Goal: Complete application form

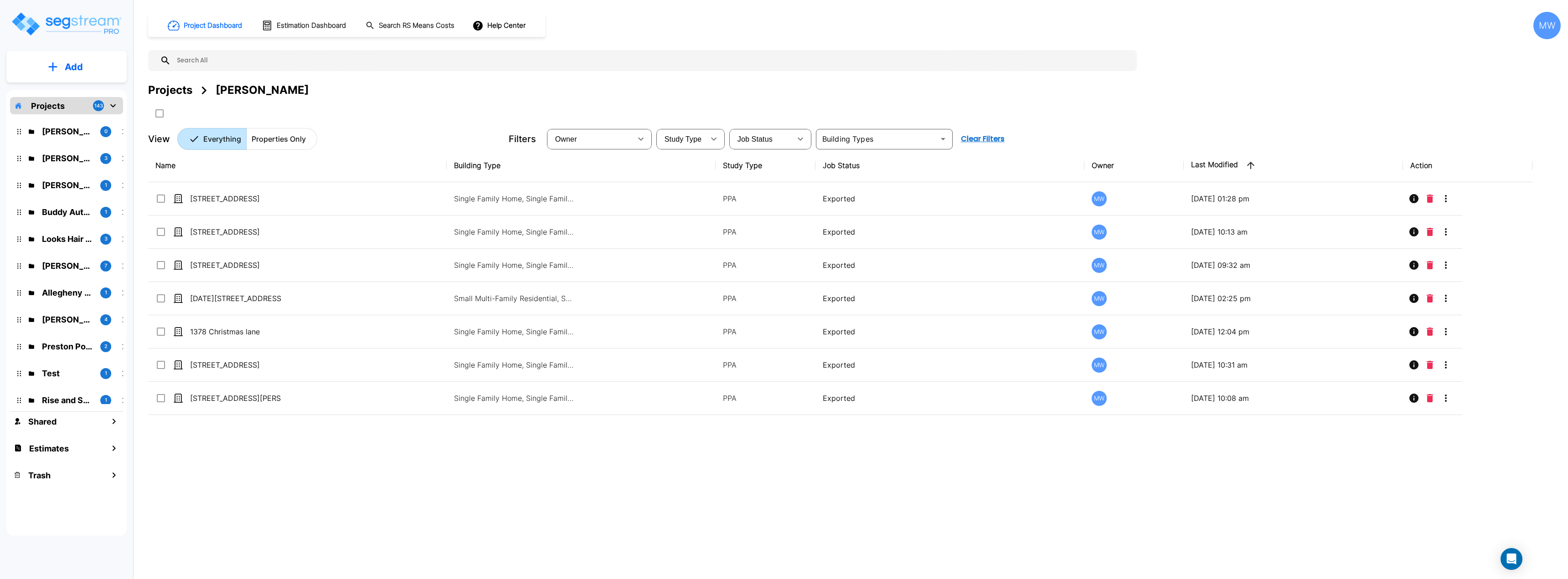
click at [34, 67] on button "Add" at bounding box center [66, 67] width 120 height 26
click at [310, 98] on div "Projects Arkadiy Yakubov" at bounding box center [854, 102] width 1412 height 39
click at [61, 78] on button "Add" at bounding box center [66, 67] width 120 height 26
click at [79, 121] on p "Add Property" at bounding box center [72, 118] width 46 height 11
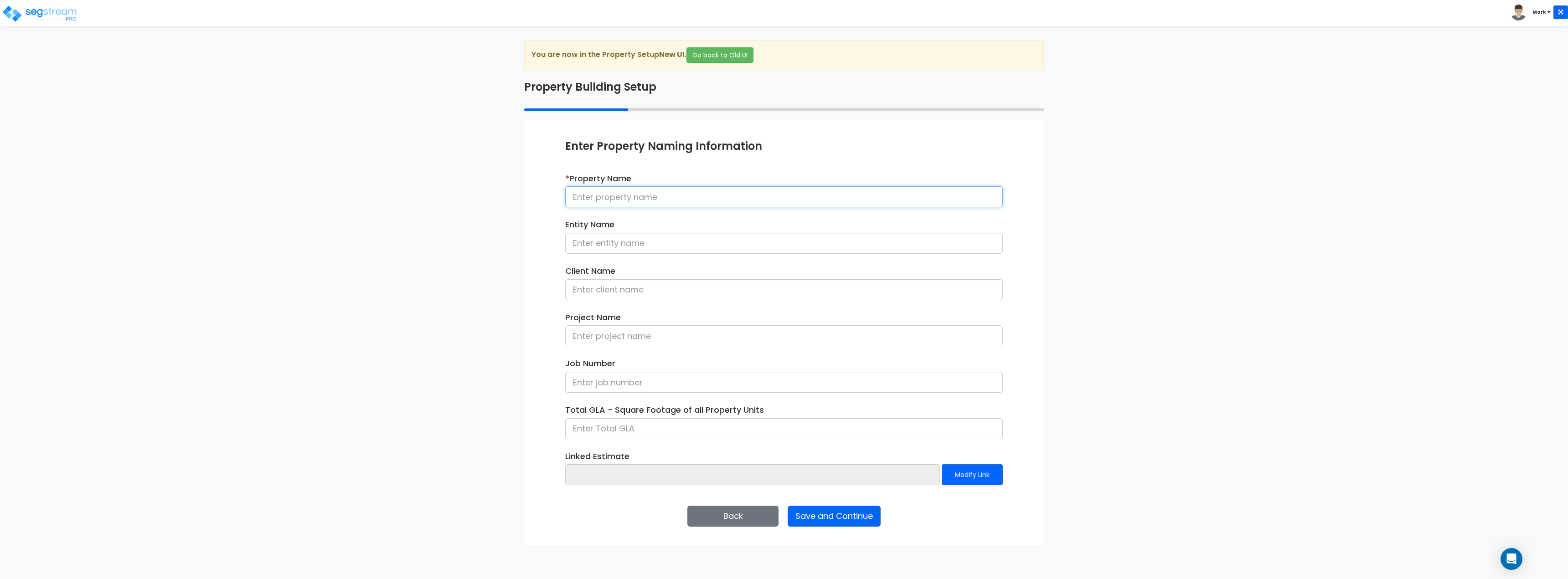
click at [643, 206] on input at bounding box center [783, 197] width 438 height 21
type input "SJS"
click at [506, 220] on div "We are Building your Property. So please grab a coffee and let us do the heavy …" at bounding box center [784, 293] width 1568 height 505
click at [631, 233] on input at bounding box center [783, 244] width 438 height 21
click at [659, 206] on input "SJS" at bounding box center [783, 197] width 438 height 21
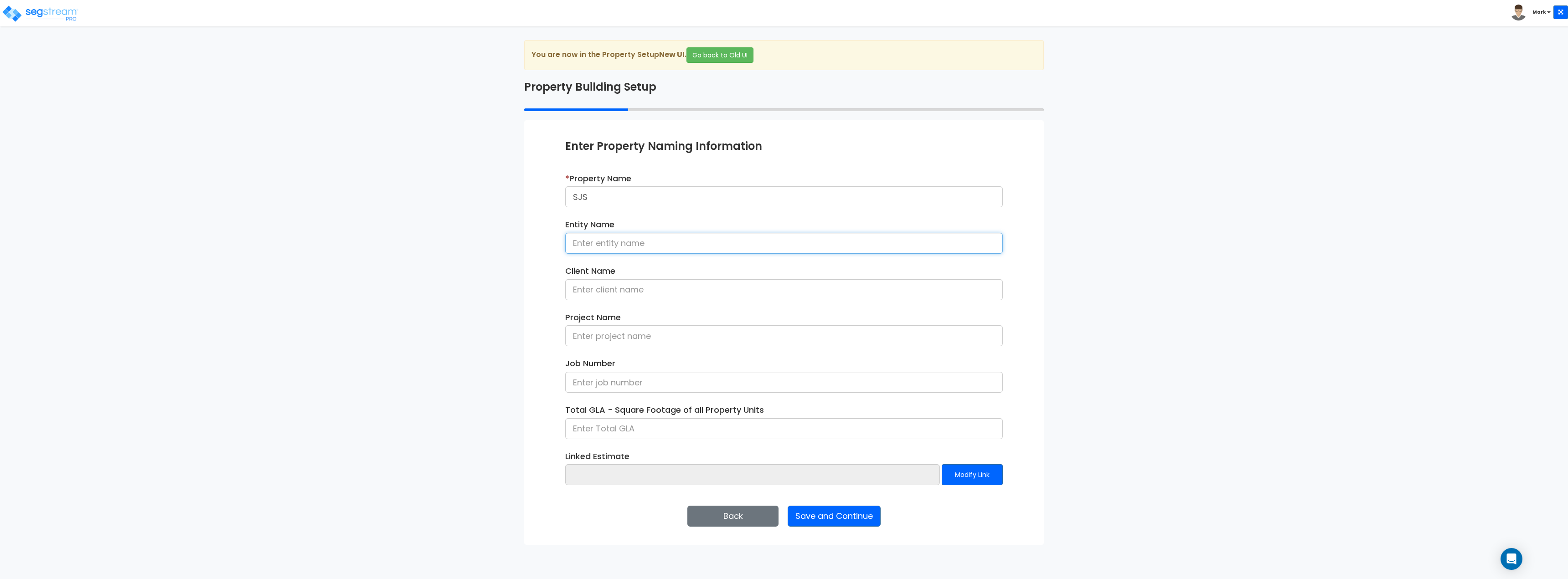
click at [647, 239] on input at bounding box center [783, 244] width 438 height 21
type input "SJS"
click at [630, 340] on input at bounding box center [783, 336] width 438 height 21
click at [653, 289] on input at bounding box center [783, 290] width 438 height 21
type input "Gita Singh"
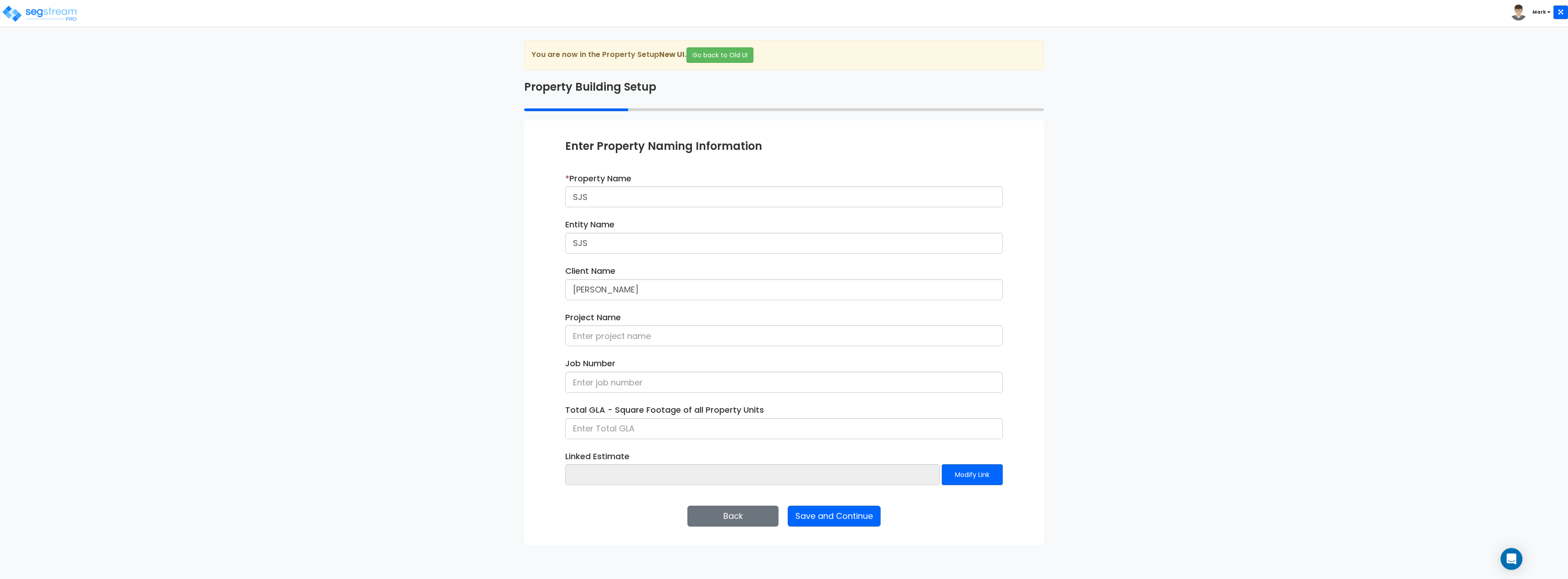
click at [501, 351] on div "We are Building your Property. So please grab a coffee and let us do the heavy …" at bounding box center [784, 293] width 1568 height 505
drag, startPoint x: 631, startPoint y: 338, endPoint x: 635, endPoint y: 340, distance: 4.5
click at [631, 338] on input at bounding box center [783, 336] width 438 height 21
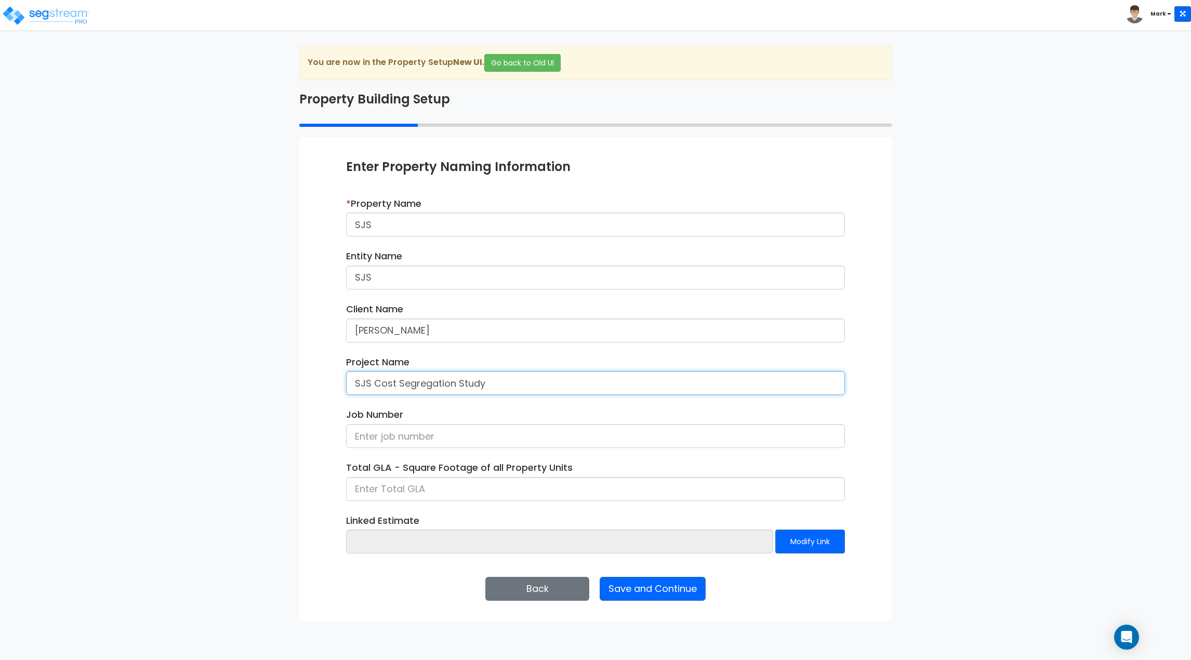
type input "SJS Cost Segregation Study"
click at [662, 586] on button "Save and Continue" at bounding box center [653, 589] width 106 height 24
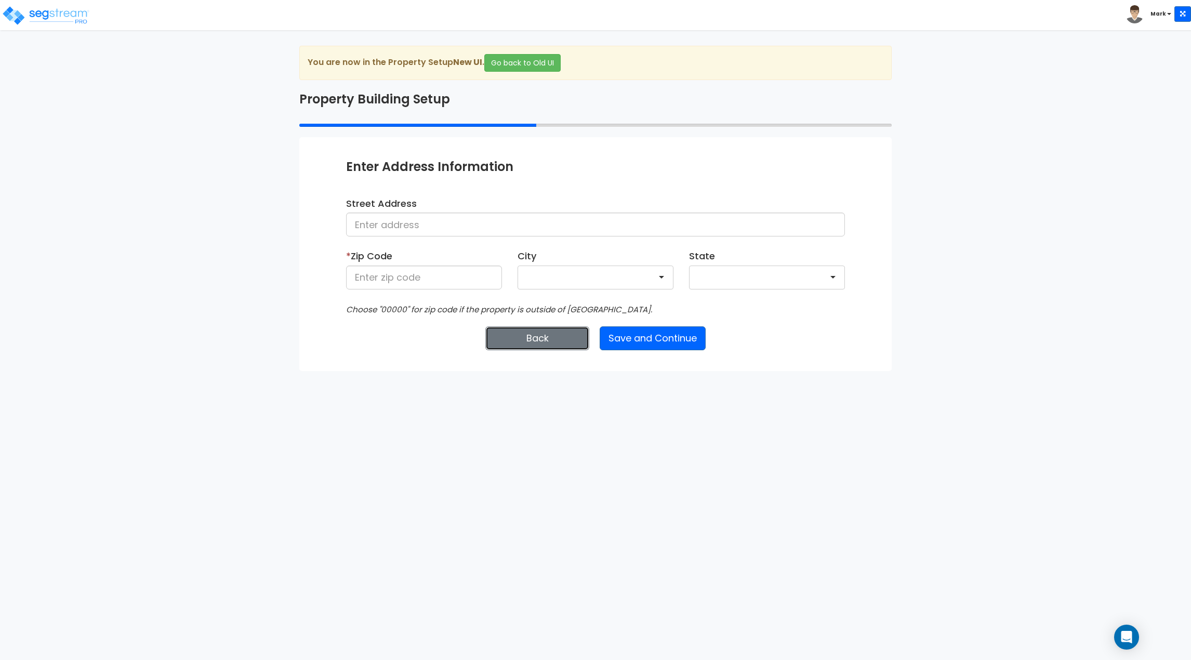
click at [508, 340] on button "Back" at bounding box center [537, 338] width 104 height 24
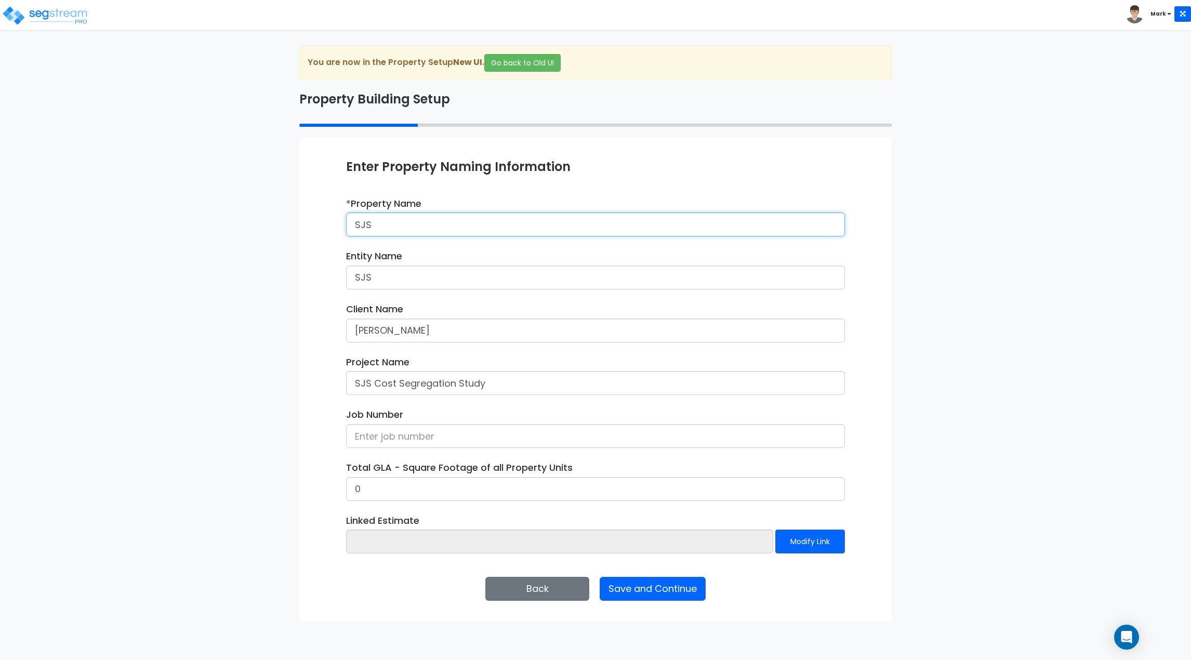
click at [426, 232] on input "SJS" at bounding box center [595, 225] width 499 height 24
click at [379, 223] on input "SJS" at bounding box center [595, 225] width 499 height 24
type input "834 Highway 550"
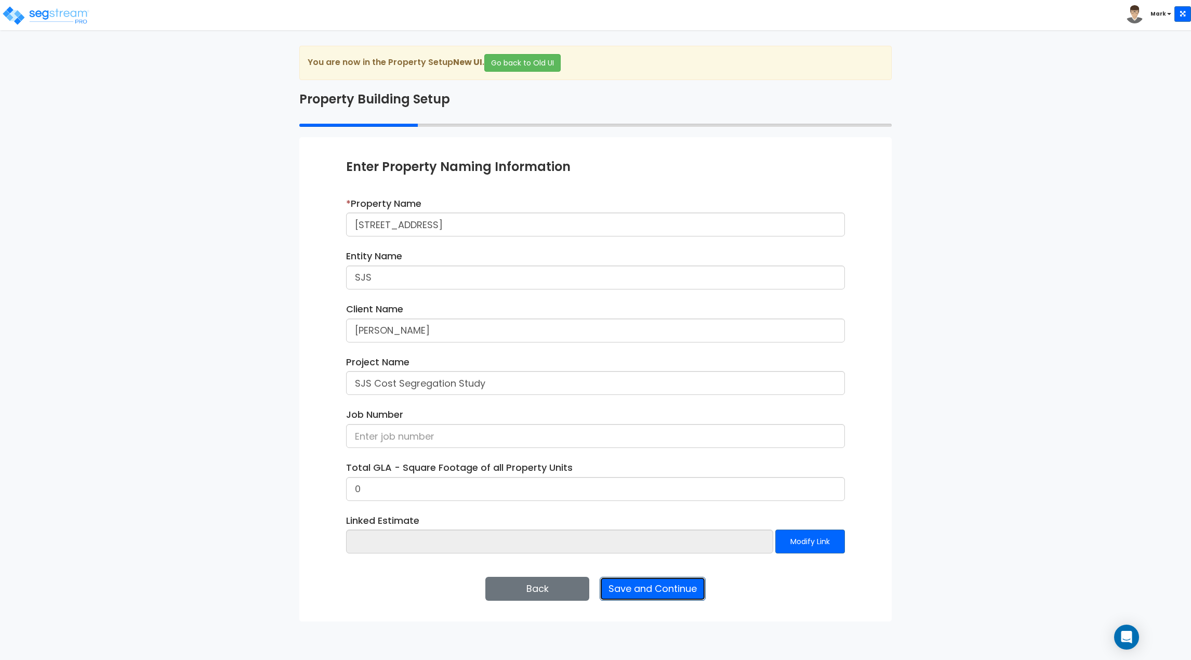
click at [646, 597] on button "Save and Continue" at bounding box center [653, 589] width 106 height 24
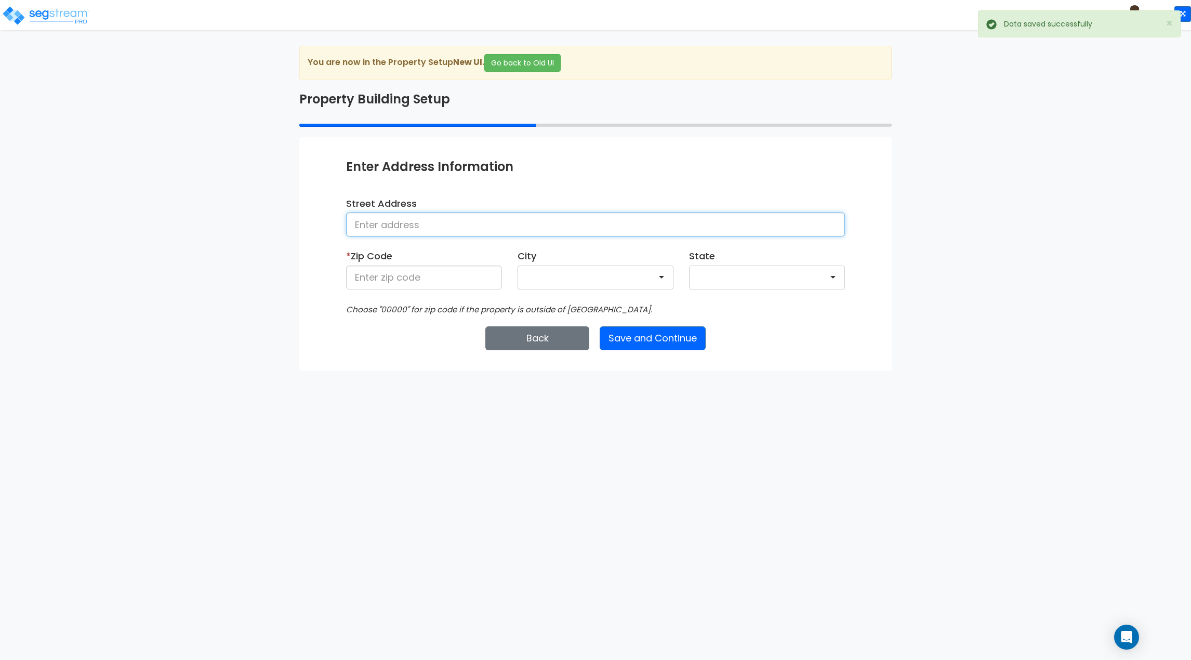
click at [439, 218] on input at bounding box center [595, 225] width 499 height 24
type input "834 Highway 550"
click at [727, 274] on div at bounding box center [767, 278] width 156 height 24
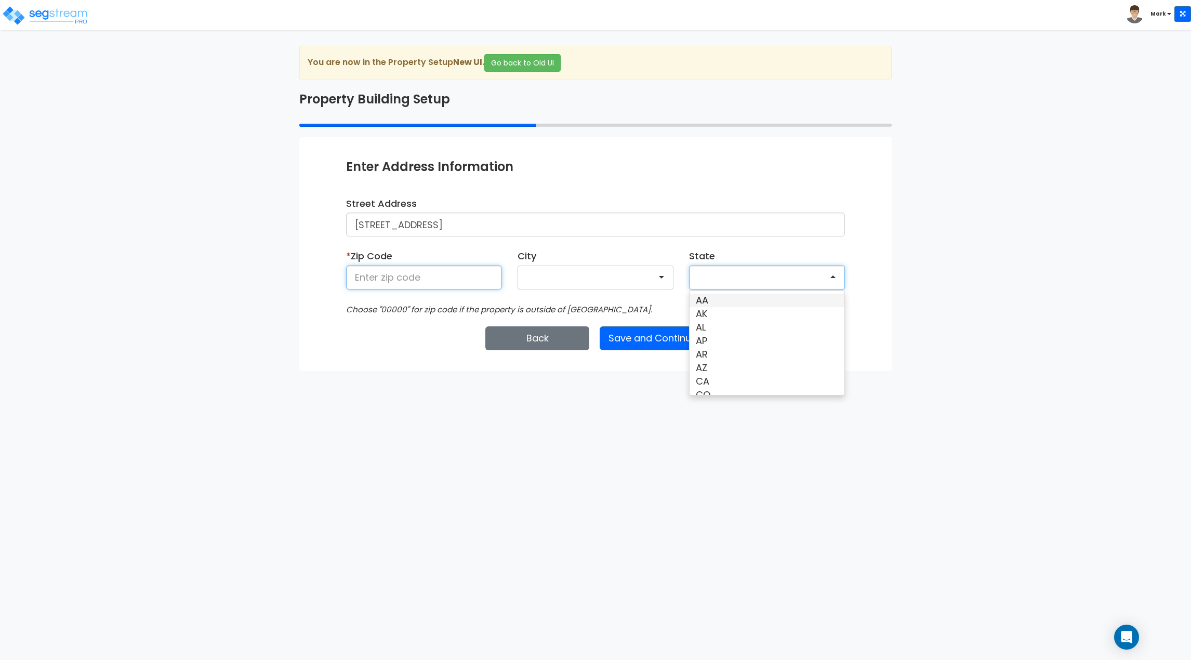
click at [394, 275] on input at bounding box center [424, 278] width 156 height 24
type input "87004"
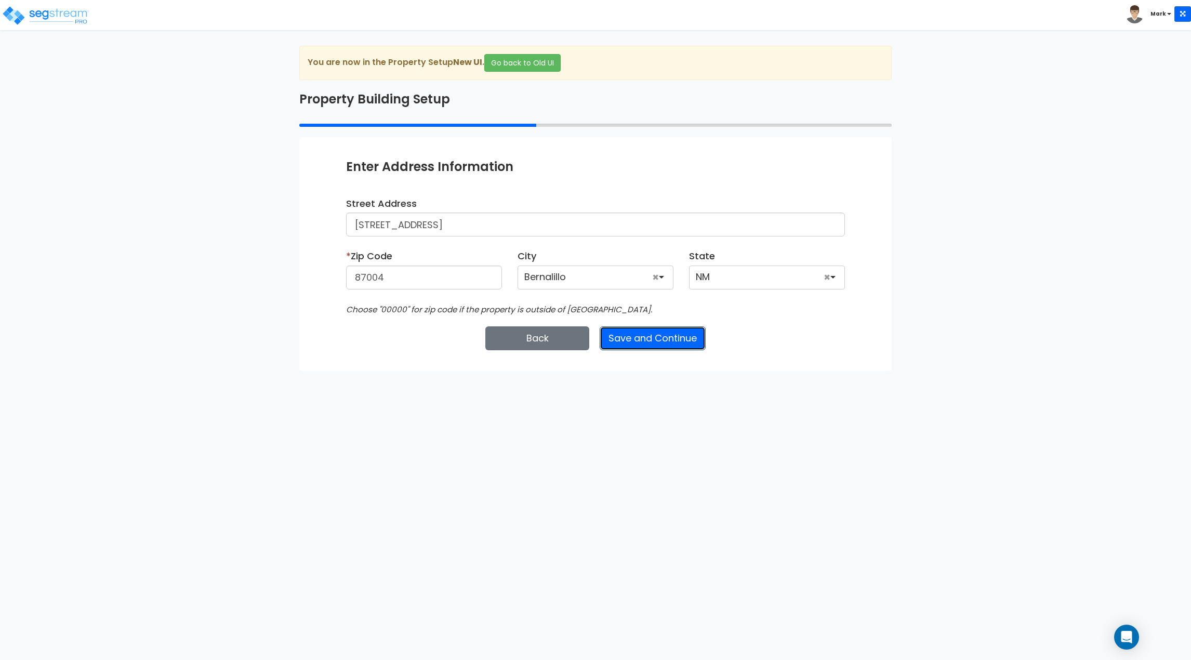
click at [665, 336] on button "Save and Continue" at bounding box center [653, 338] width 106 height 24
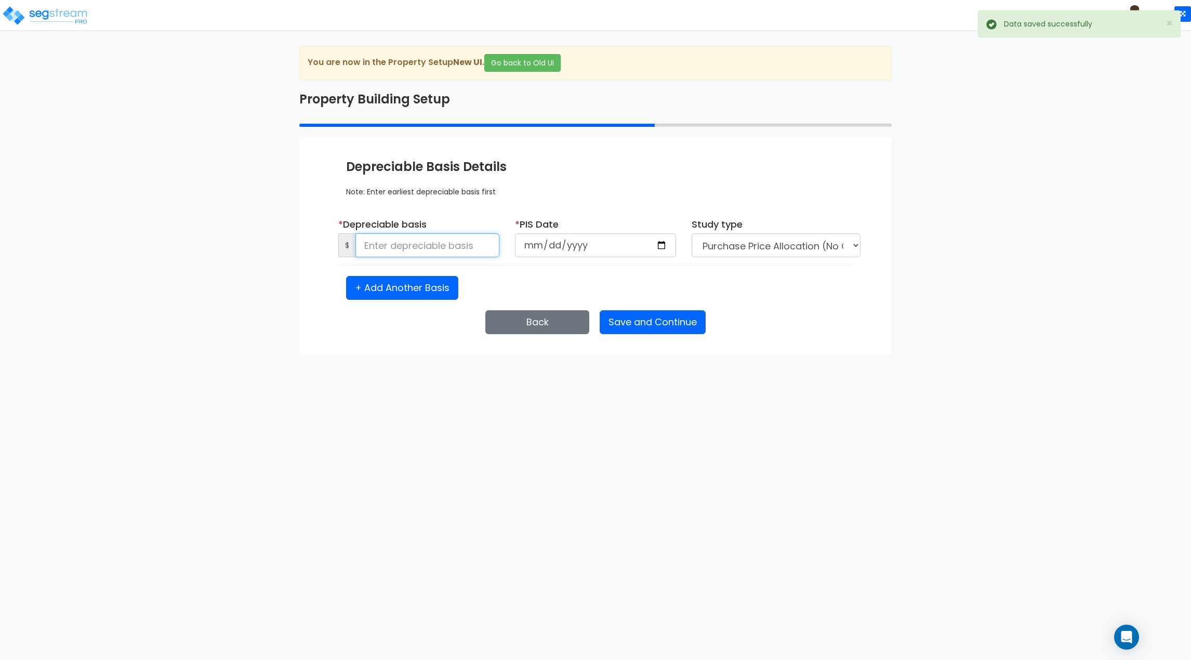
click at [453, 245] on input at bounding box center [427, 245] width 144 height 24
click at [322, 299] on div "Enter Property Naming Information * Property Name 834 Highway 550 Entity Name S…" at bounding box center [595, 246] width 592 height 218
click at [416, 284] on button "+ Add Another Basis" at bounding box center [402, 288] width 112 height 24
select select "NEW"
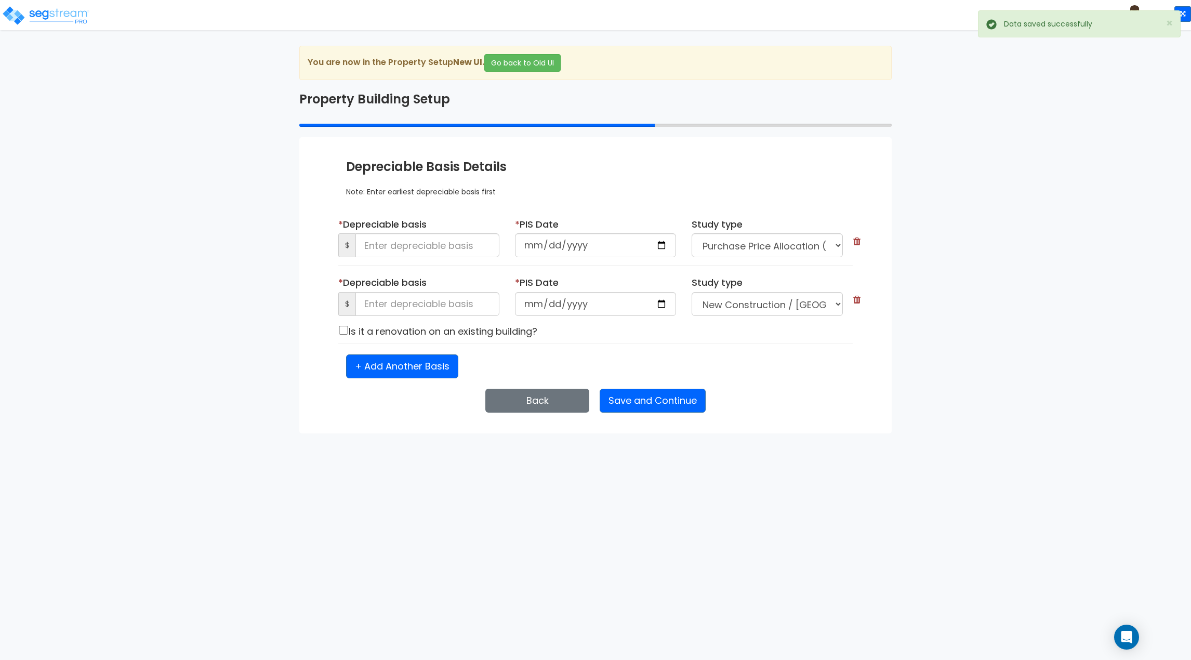
click at [415, 261] on div "* Depreciable basis $" at bounding box center [418, 242] width 177 height 48
click at [407, 246] on input at bounding box center [427, 245] width 144 height 24
type input "596,527"
click at [661, 247] on input "date" at bounding box center [595, 245] width 161 height 24
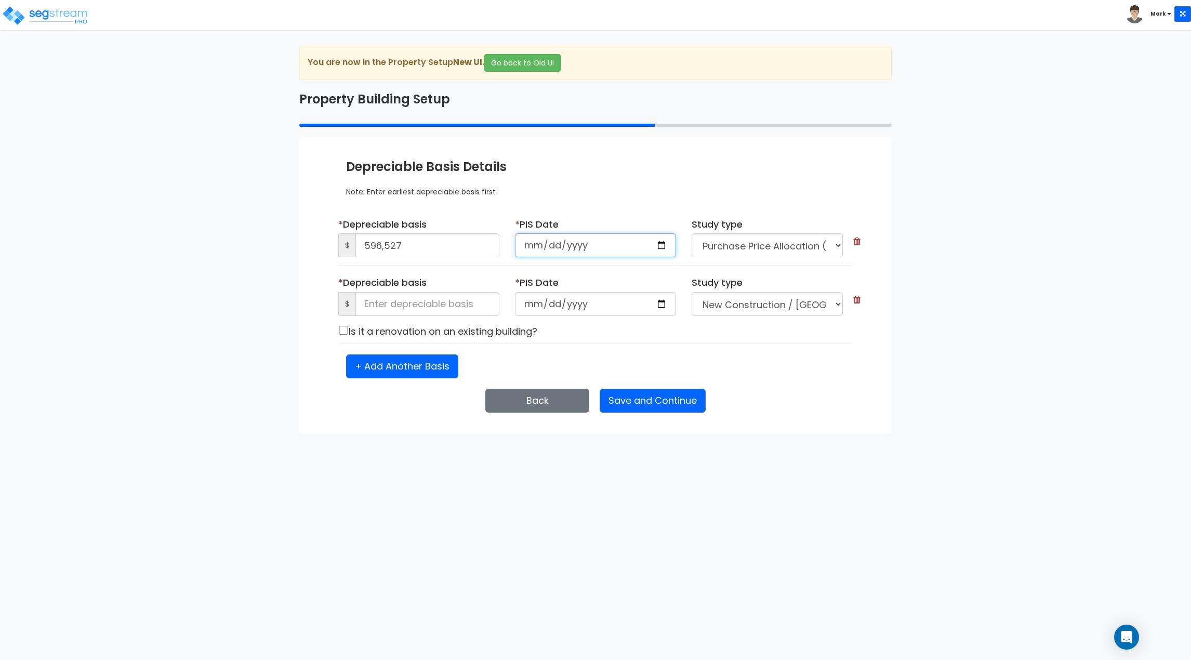
click at [527, 244] on input "date" at bounding box center [595, 245] width 161 height 24
type input "2014-05-07"
click at [704, 193] on div "Note: Enter earliest depreciable basis first" at bounding box center [595, 186] width 499 height 21
click at [416, 304] on input at bounding box center [427, 304] width 144 height 24
type input "3,319,691"
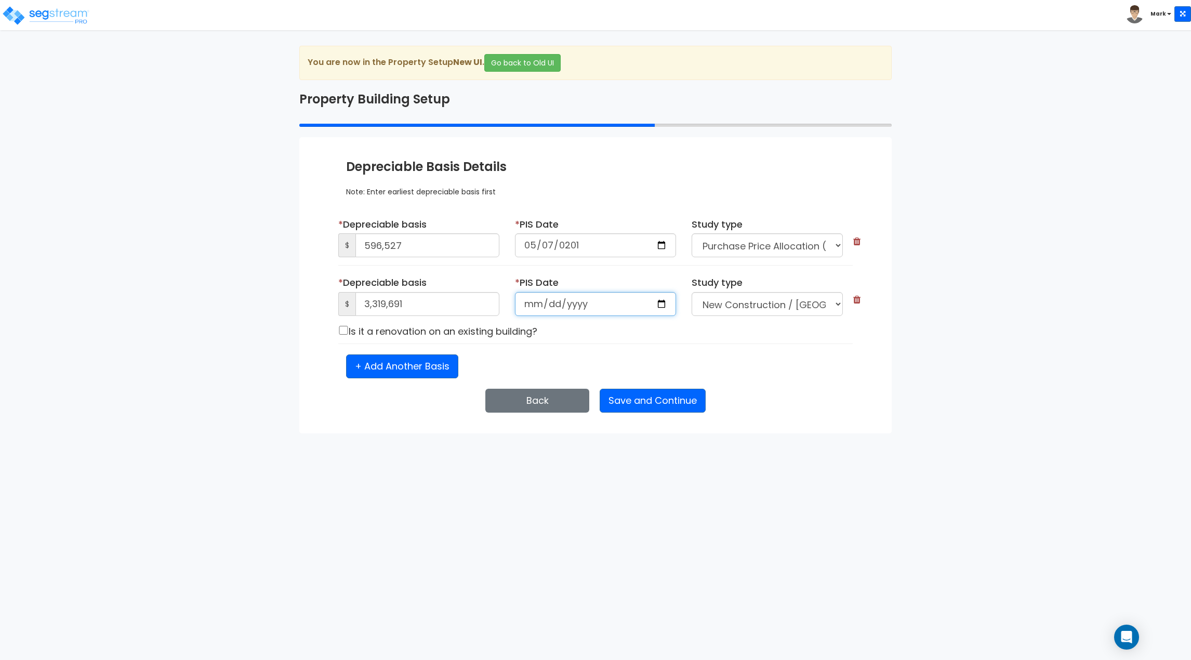
click at [537, 302] on input "date" at bounding box center [595, 304] width 161 height 24
type input "2018-07-10"
click at [586, 356] on div "+ Add Another Basis" at bounding box center [595, 366] width 514 height 24
click at [346, 333] on input "checkbox" at bounding box center [343, 330] width 10 height 9
click at [623, 358] on div "+ Add Another Basis" at bounding box center [595, 366] width 514 height 24
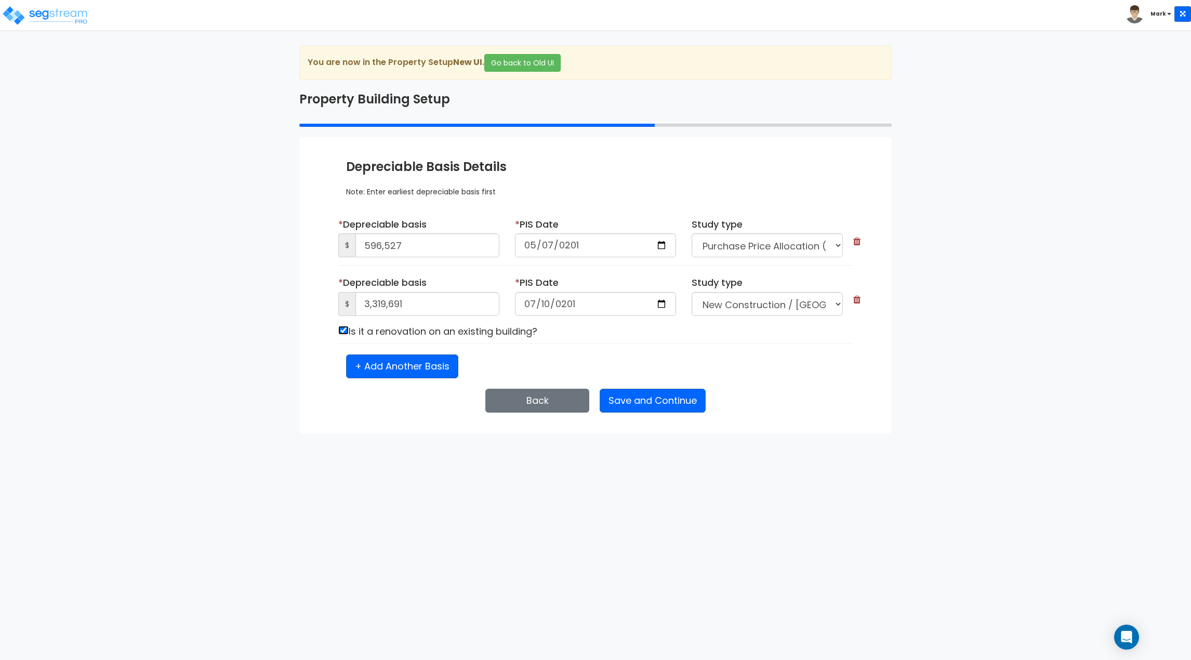
click at [346, 331] on input "checkbox" at bounding box center [343, 330] width 10 height 9
checkbox input "false"
click at [766, 310] on select "Purchase Price Allocation (No Given Costs) New Construction / Reno / TI's (Give…" at bounding box center [767, 304] width 151 height 24
select select "PPA"
click at [692, 292] on select "Purchase Price Allocation (No Given Costs) New Construction / Reno / TI's (Give…" at bounding box center [767, 304] width 151 height 24
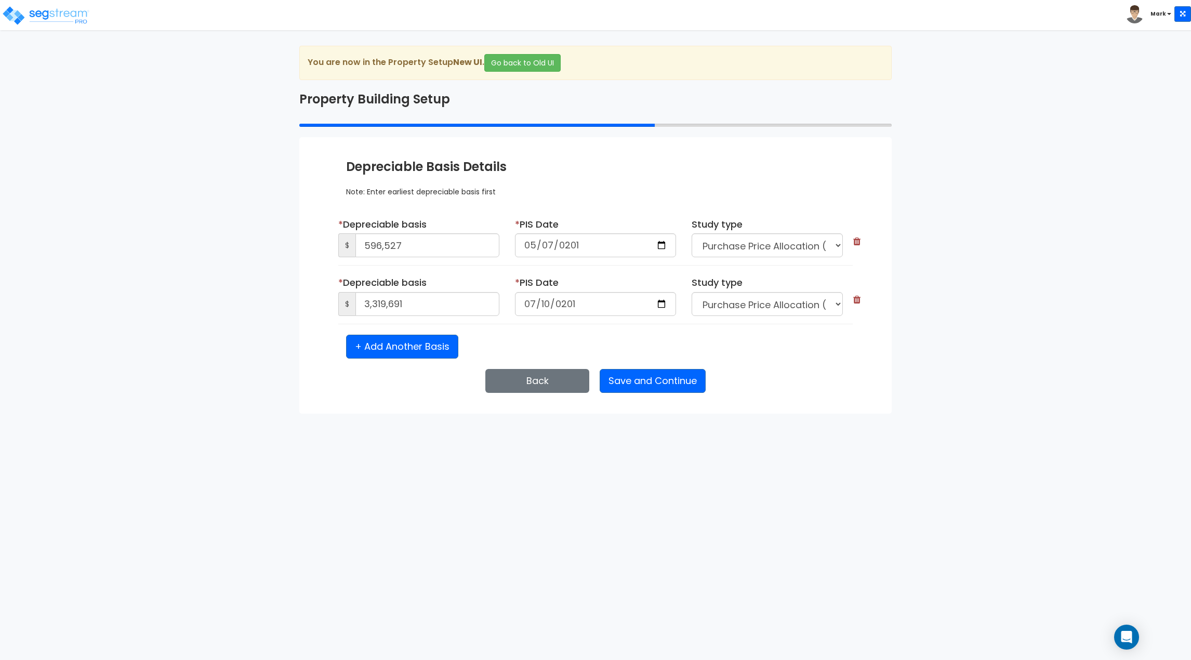
click at [786, 352] on div "+ Add Another Basis" at bounding box center [595, 347] width 514 height 24
click at [702, 380] on button "Save and Continue" at bounding box center [653, 381] width 106 height 24
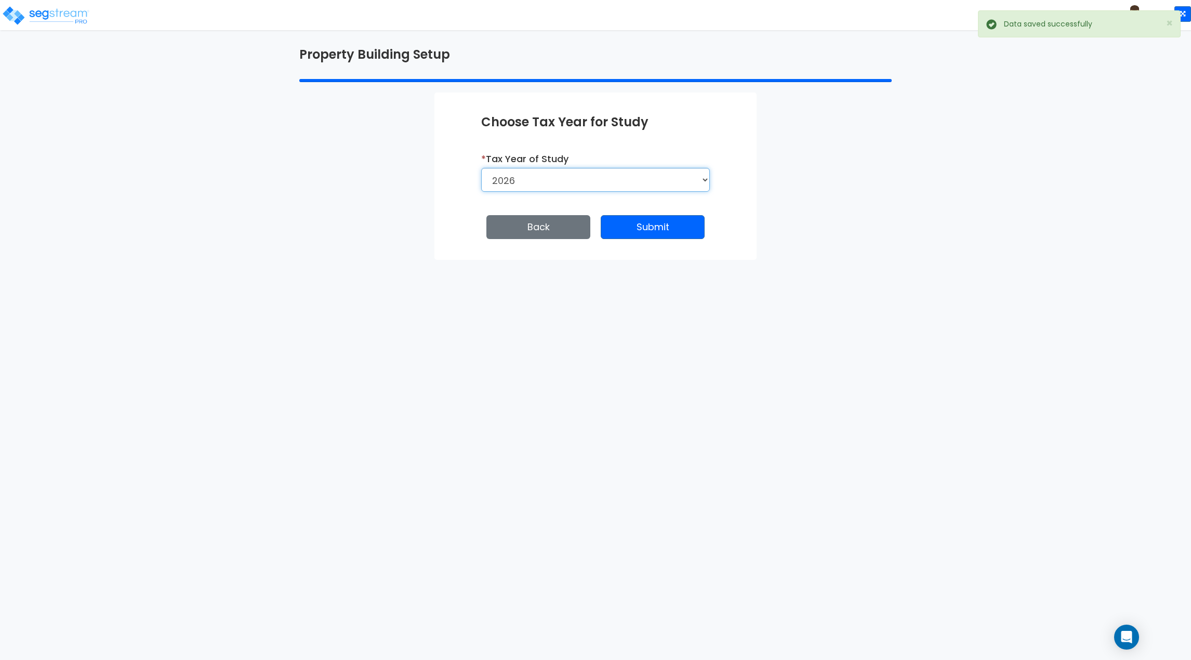
click at [580, 189] on select "2026 2025 2024 2023 2022 2021 2020 2019 2018 2017 2016 2015 2014" at bounding box center [595, 180] width 229 height 24
select select "2024"
click at [481, 168] on select "2026 2025 2024 2023 2022 2021 2020 2019 2018 2017 2016 2015 2014" at bounding box center [595, 180] width 229 height 24
click at [623, 237] on button "Save and Continue" at bounding box center [653, 227] width 106 height 24
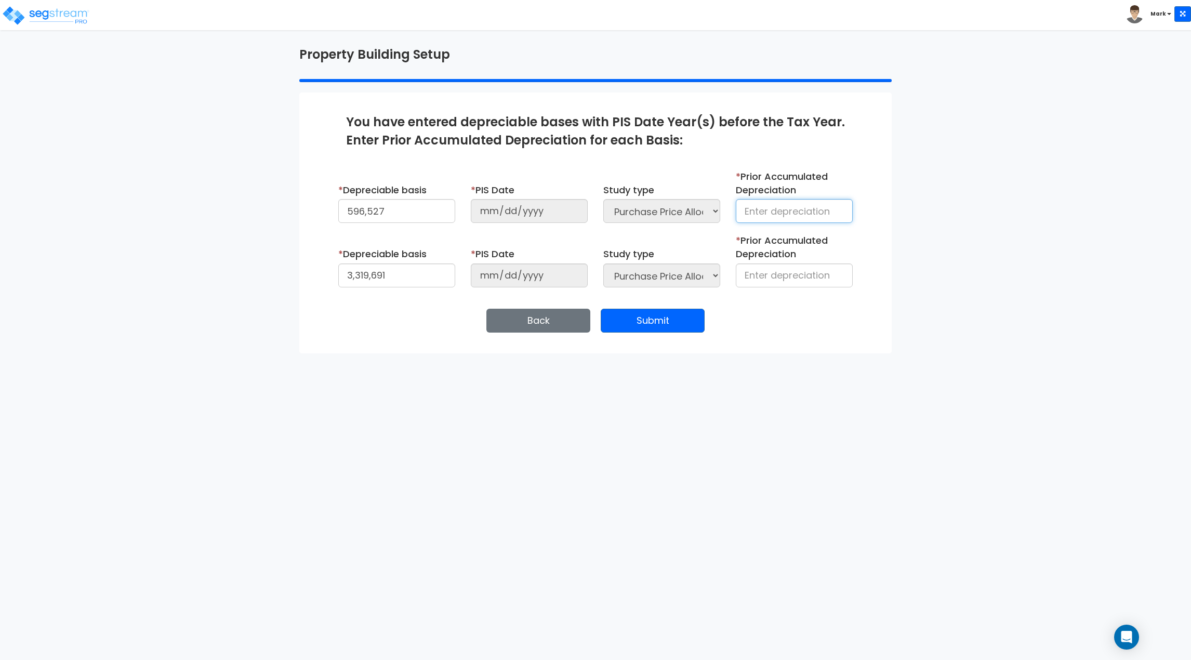
click at [768, 215] on input at bounding box center [794, 211] width 117 height 24
type input "4"
type input "137,656"
click at [762, 261] on div "* Prior Accumulated Depreciation" at bounding box center [794, 260] width 117 height 53
click at [773, 277] on input at bounding box center [794, 275] width 117 height 24
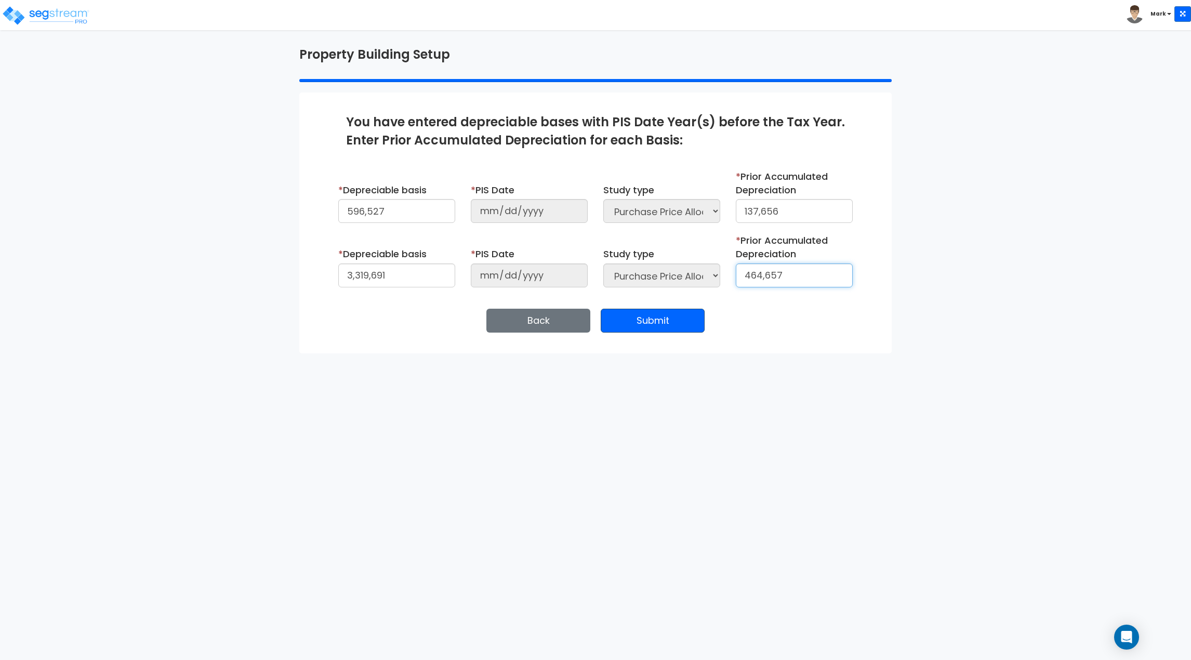
type input "464,657"
click at [690, 327] on button "Submit" at bounding box center [653, 321] width 104 height 24
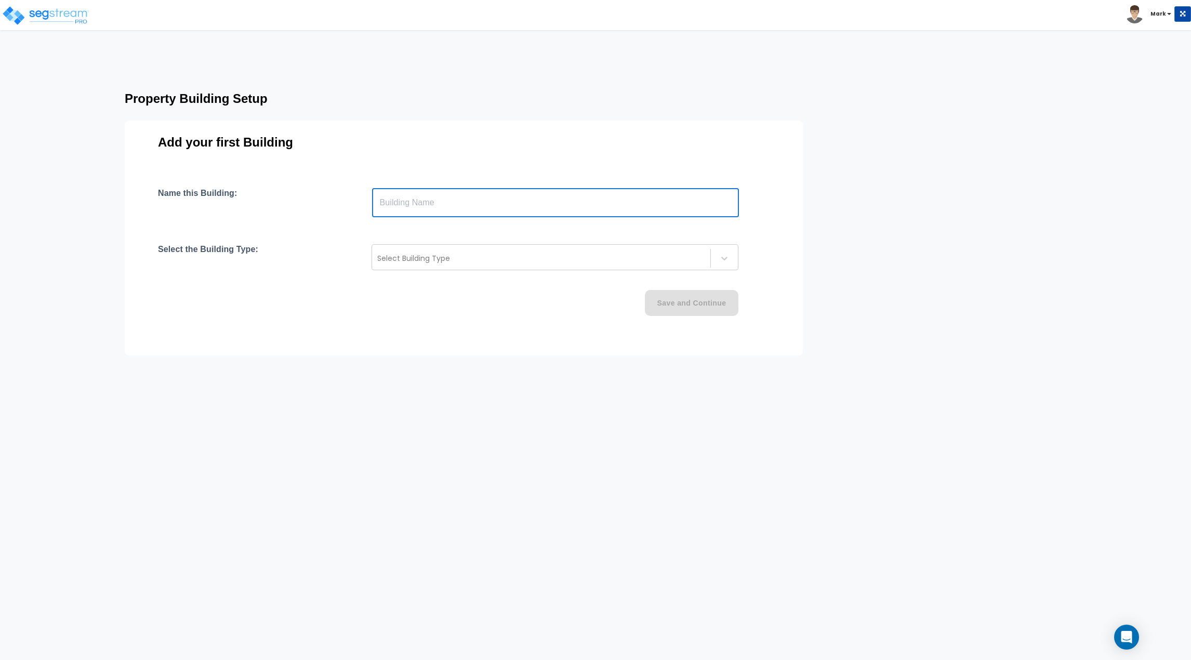
click at [444, 211] on input "text" at bounding box center [555, 202] width 367 height 29
type input "Bosque Brewery"
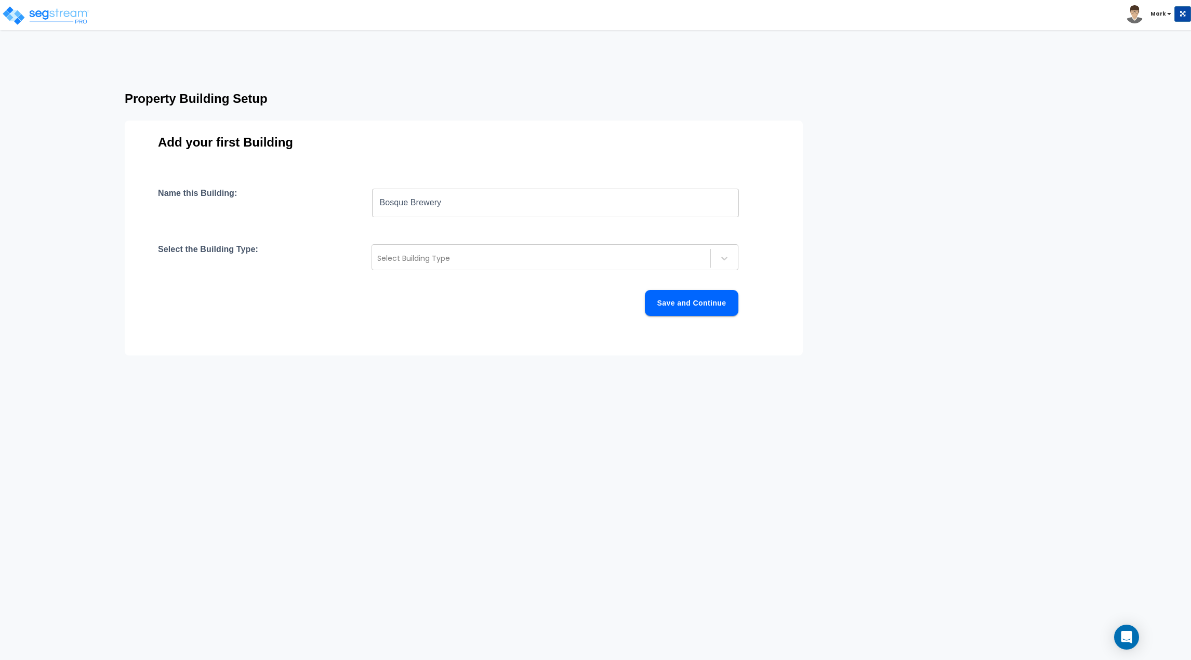
click at [448, 337] on div "Name this Building: Bosque Brewery ​ Select the Building Type: Select Building …" at bounding box center [464, 264] width 612 height 153
click at [469, 254] on div at bounding box center [541, 258] width 328 height 12
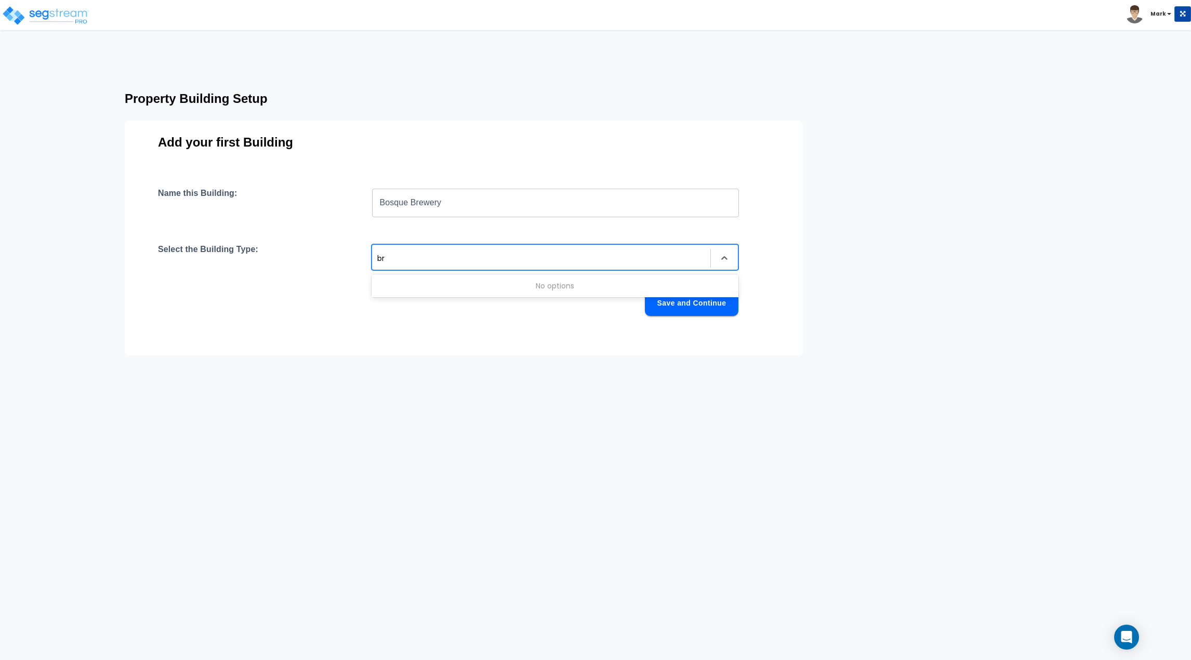
type input "b"
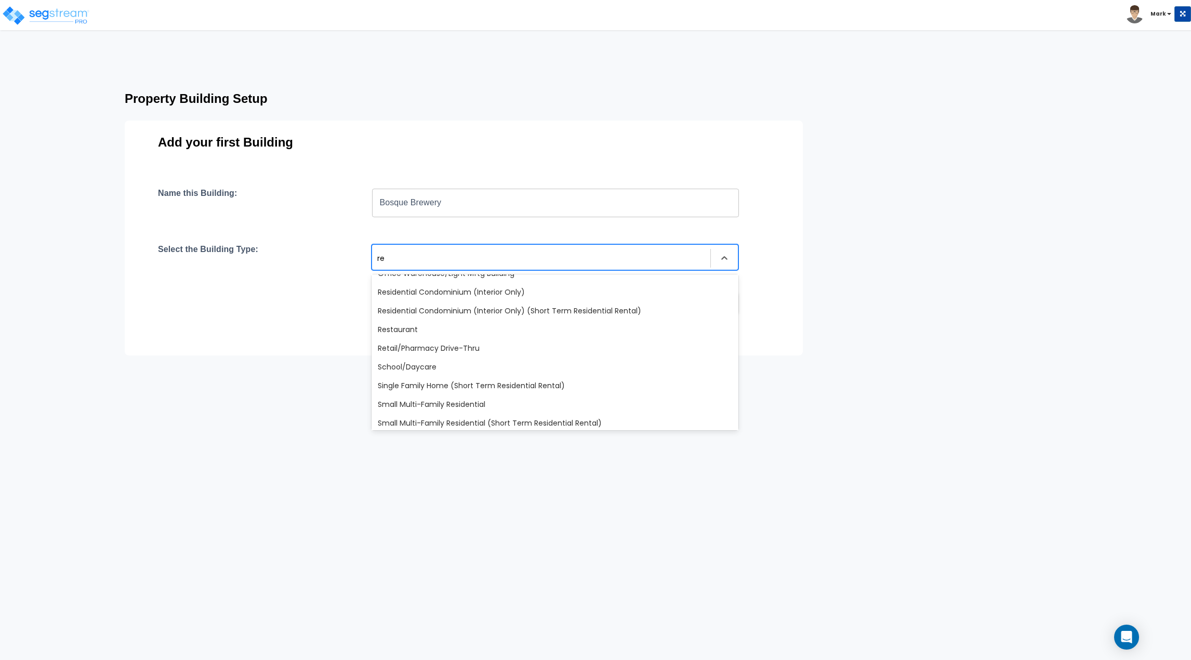
scroll to position [31, 0]
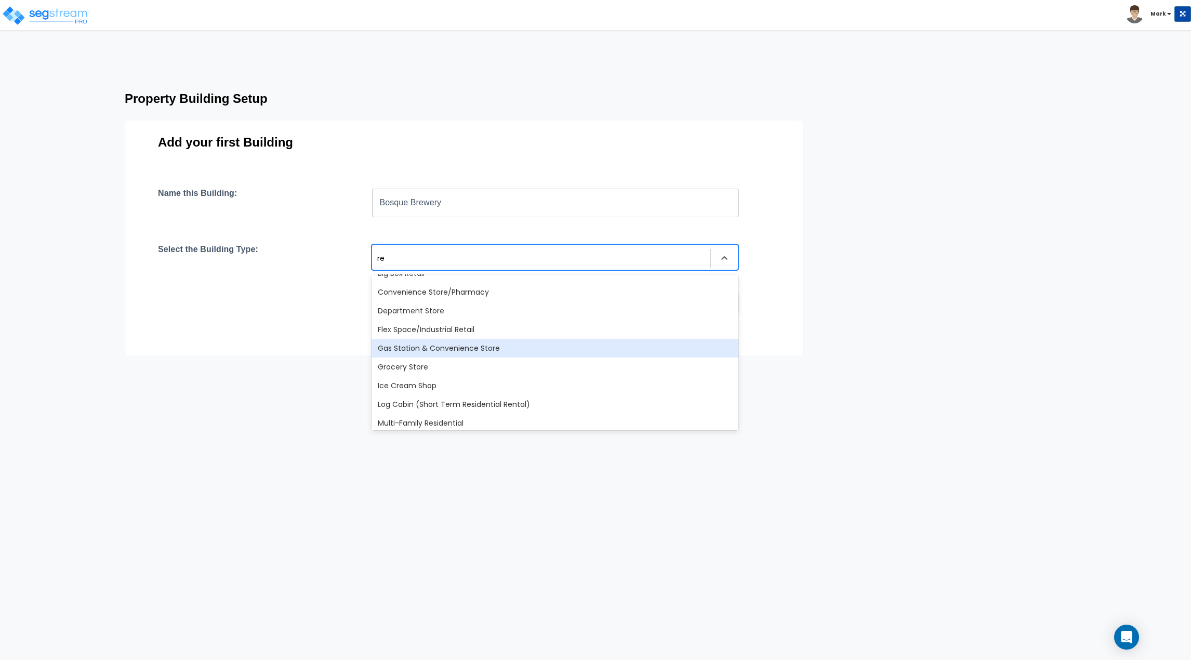
type input "res"
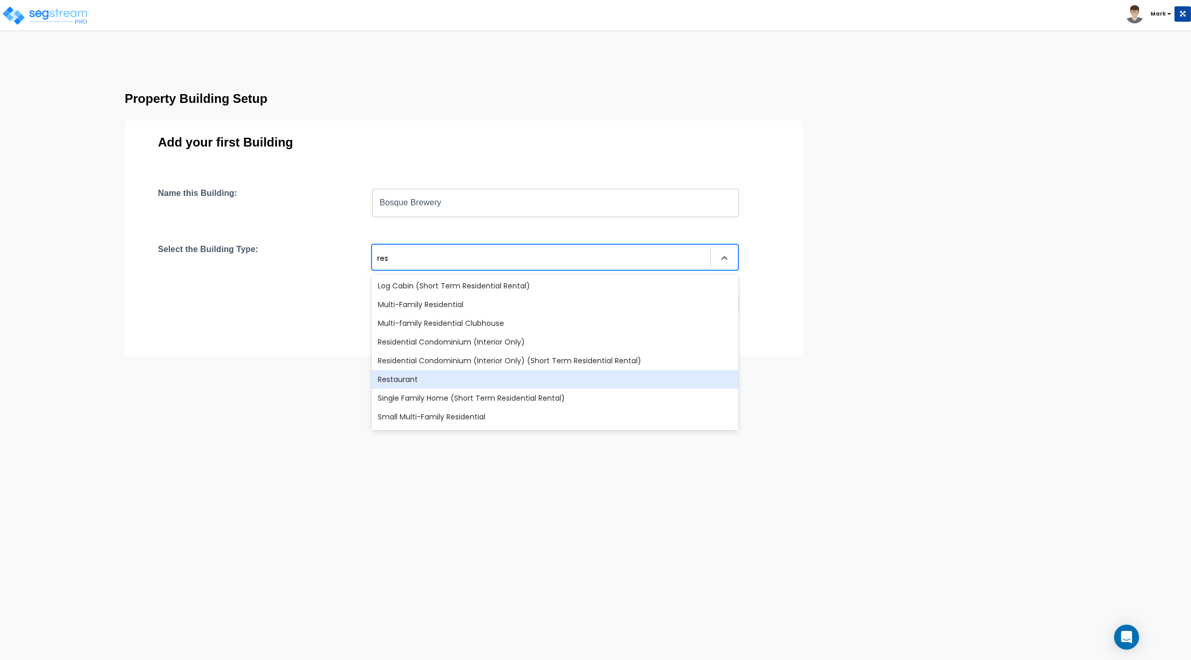
click at [455, 385] on div "Restaurant" at bounding box center [555, 379] width 367 height 19
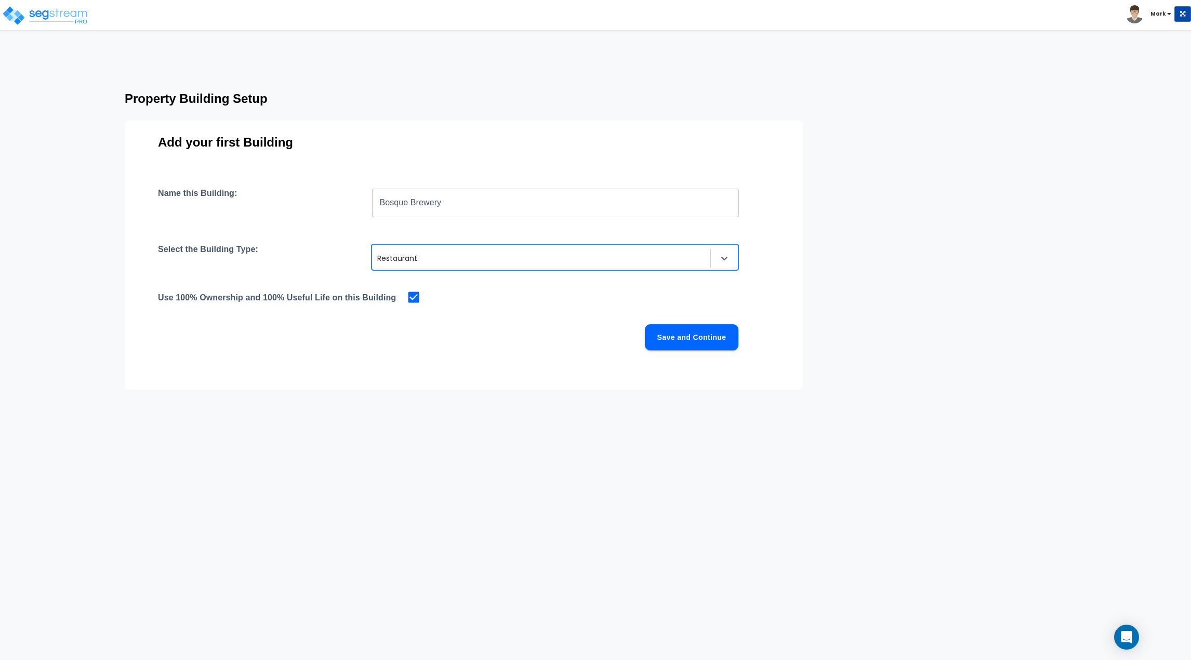
click at [664, 336] on button "Save and Continue" at bounding box center [692, 337] width 94 height 26
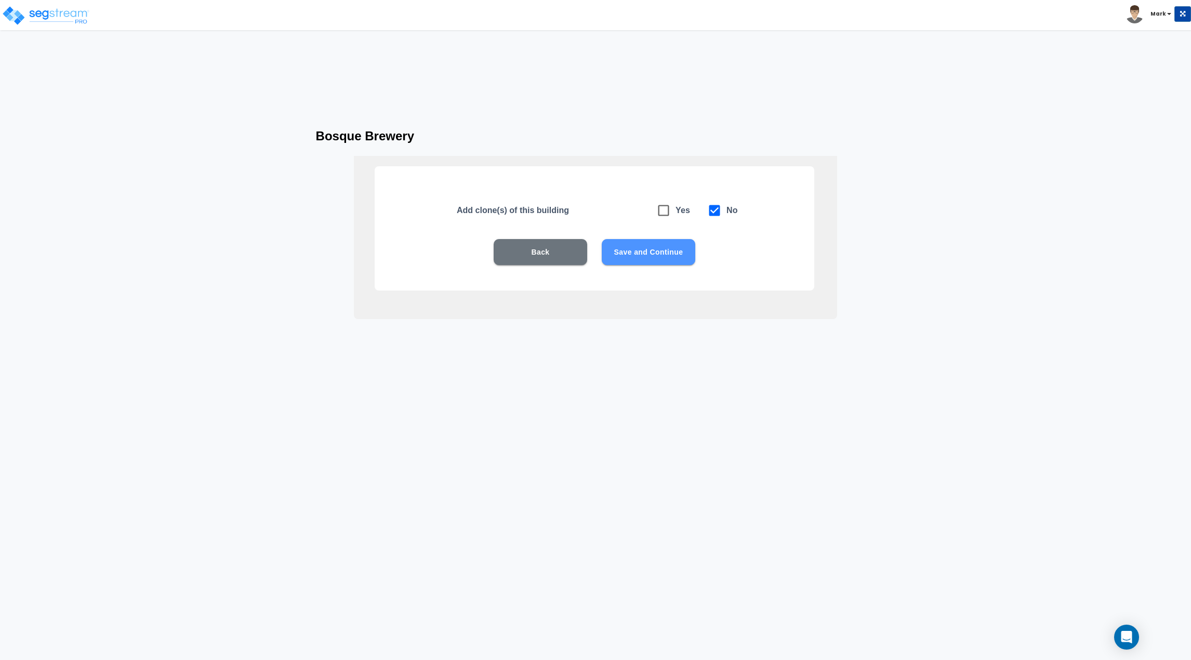
click at [647, 252] on button "Save and Continue" at bounding box center [649, 252] width 94 height 26
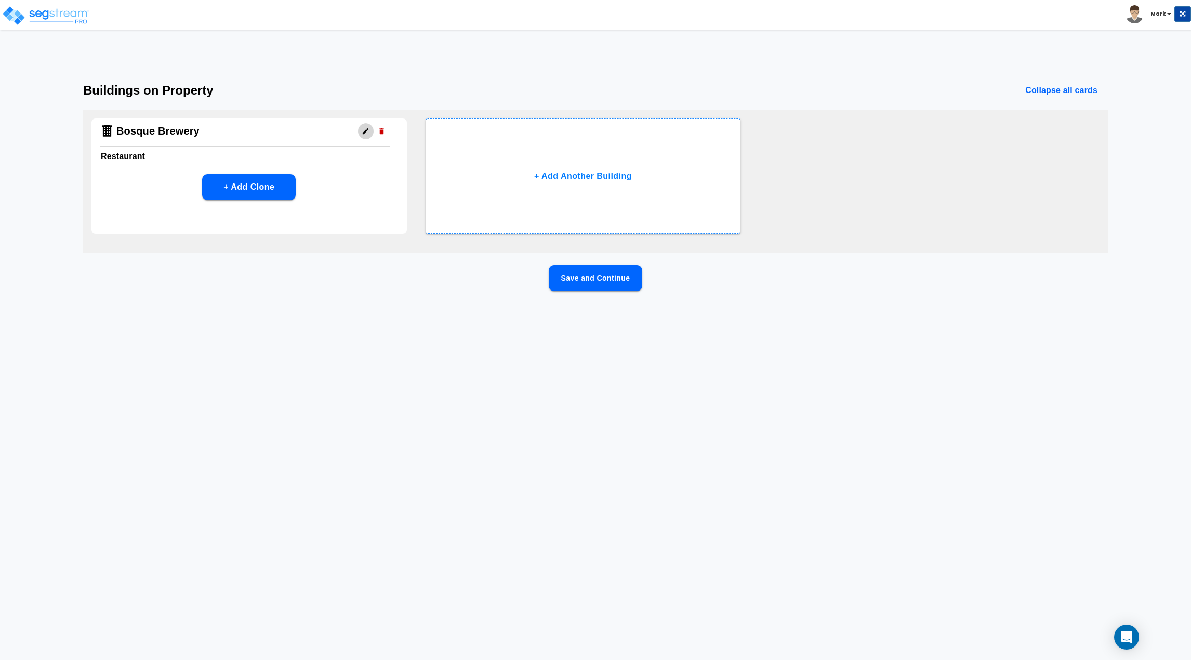
click at [362, 133] on icon "button" at bounding box center [366, 131] width 8 height 8
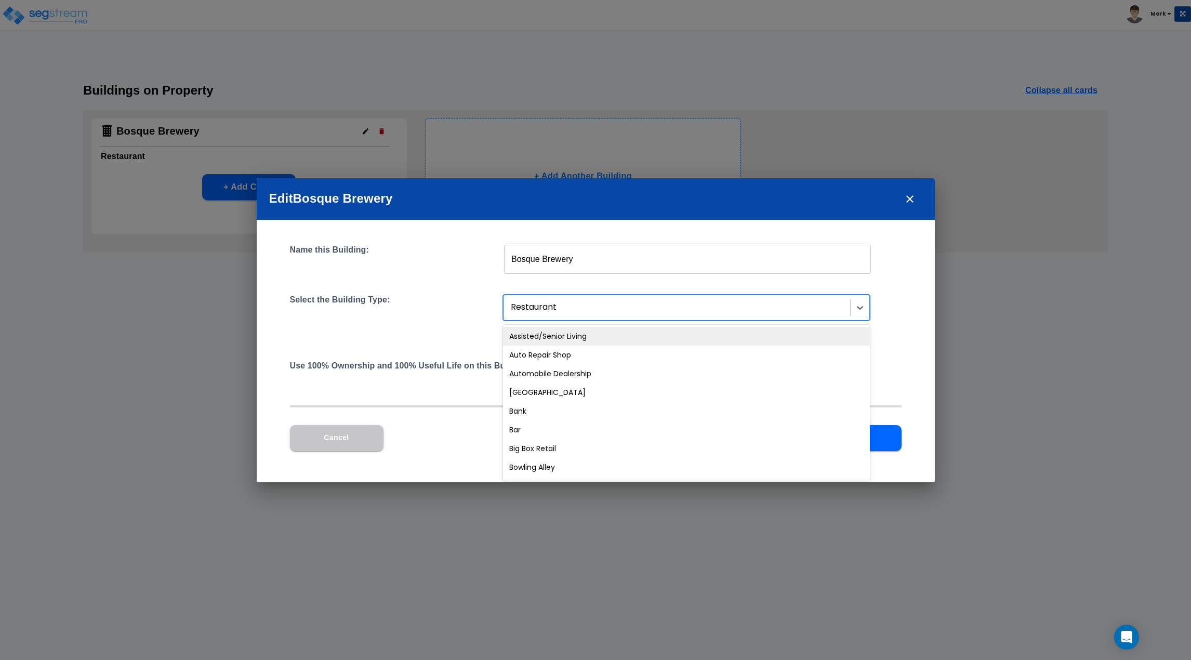
click at [608, 311] on div at bounding box center [678, 307] width 334 height 14
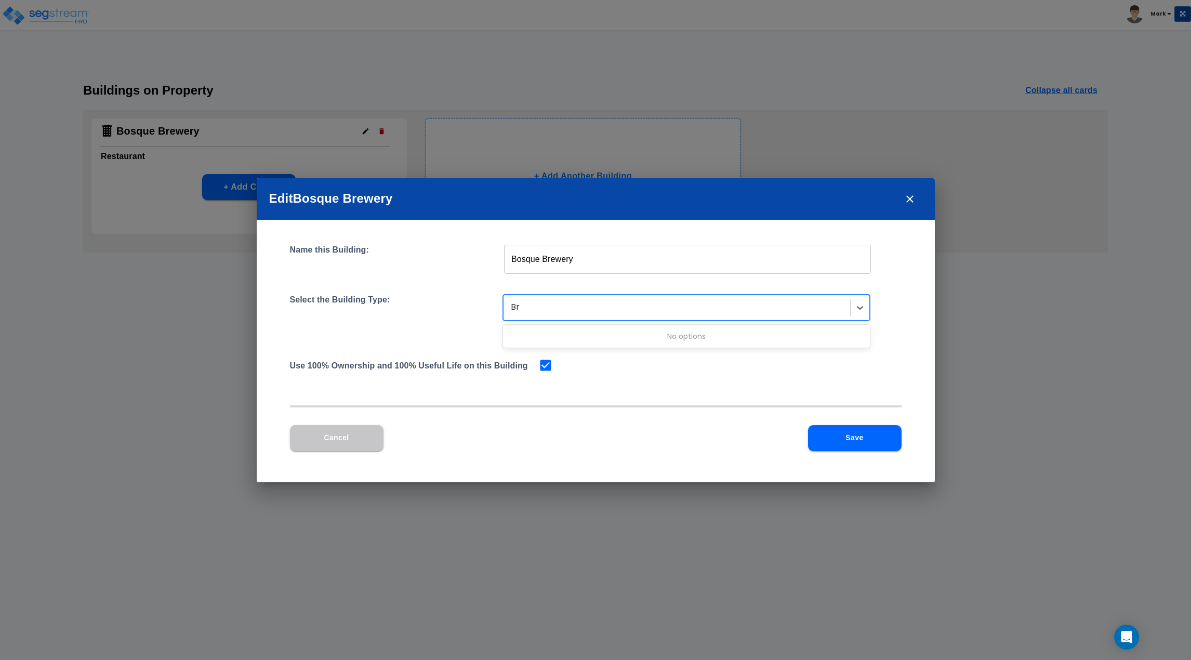
type input "B"
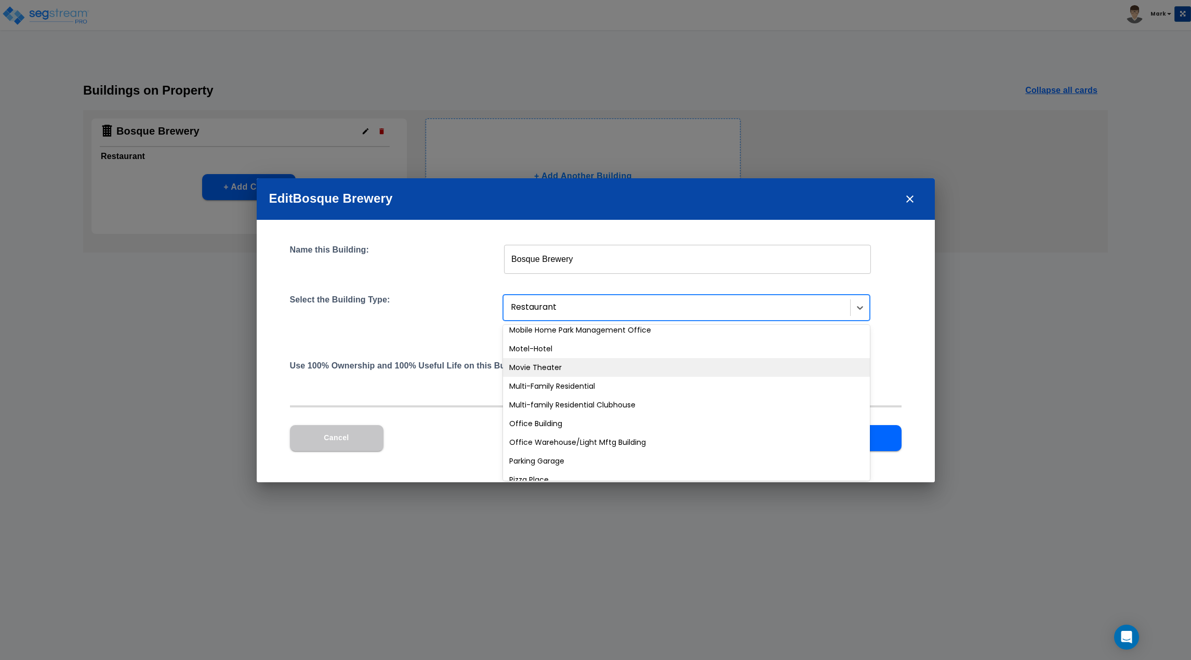
scroll to position [676, 0]
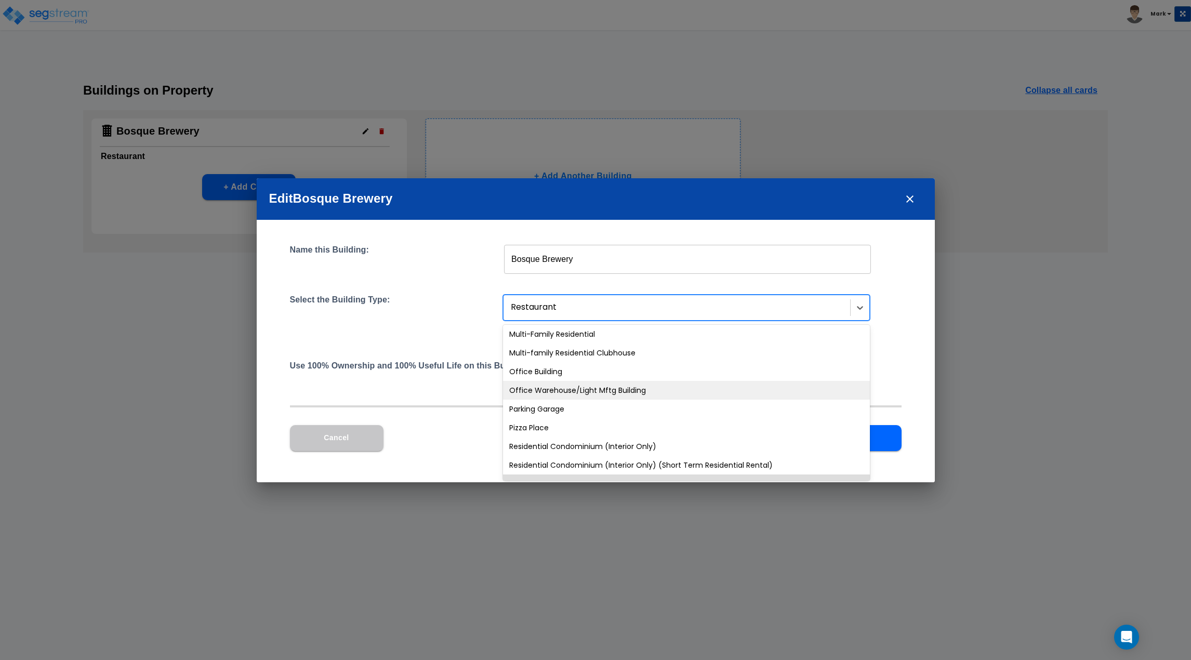
click at [610, 386] on div "Office Warehouse/Light Mftg Building" at bounding box center [686, 390] width 367 height 19
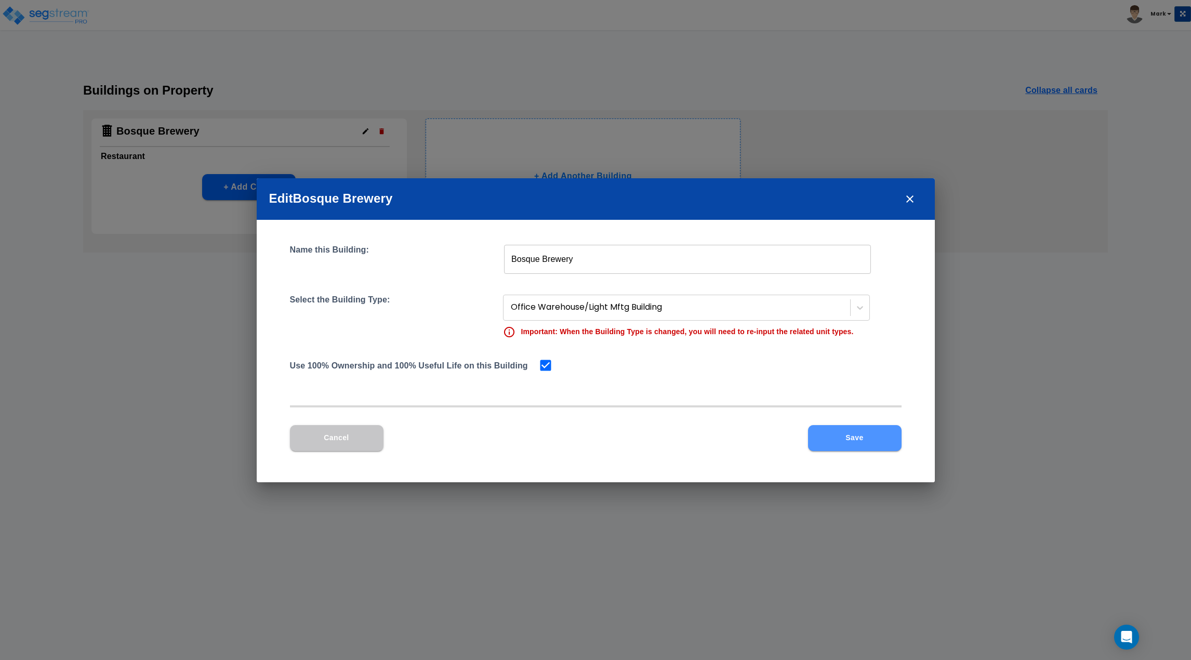
click at [878, 443] on button "Save" at bounding box center [855, 438] width 94 height 26
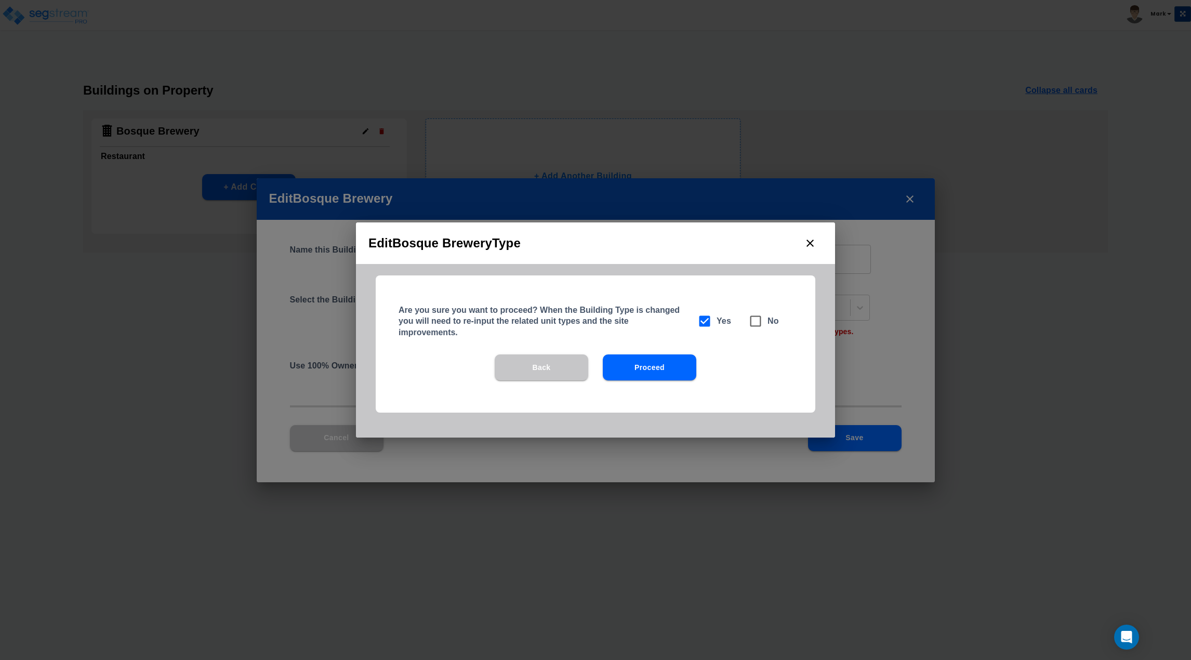
click at [624, 377] on button "Proceed" at bounding box center [650, 367] width 94 height 26
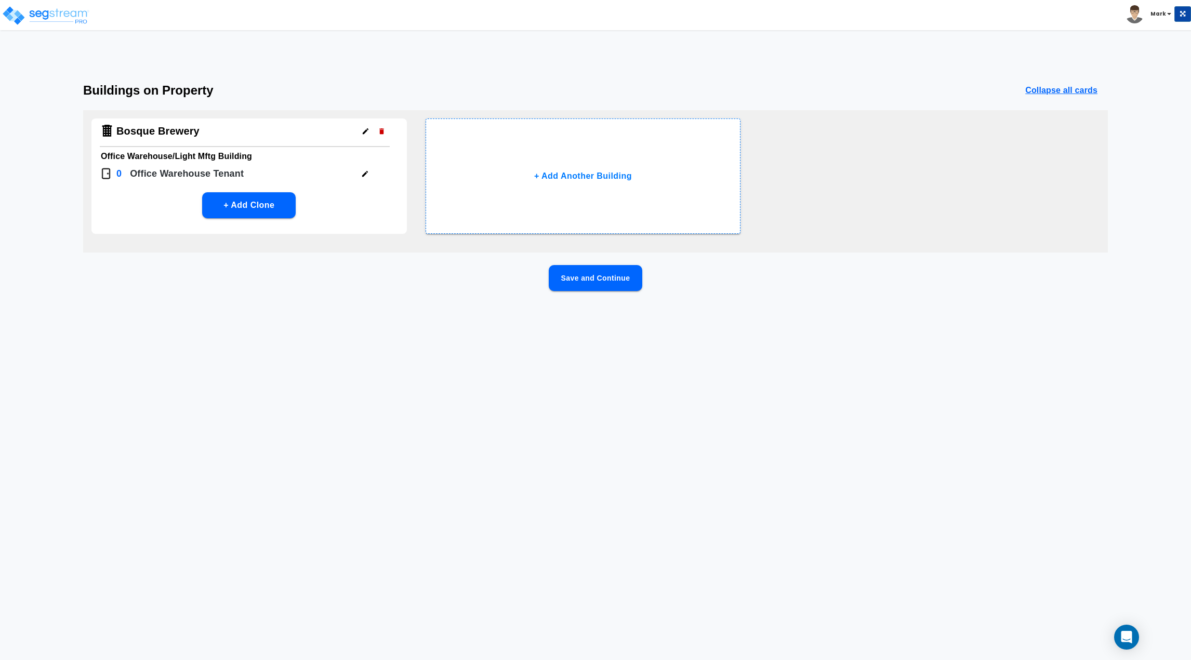
click at [363, 179] on button "button" at bounding box center [365, 174] width 16 height 16
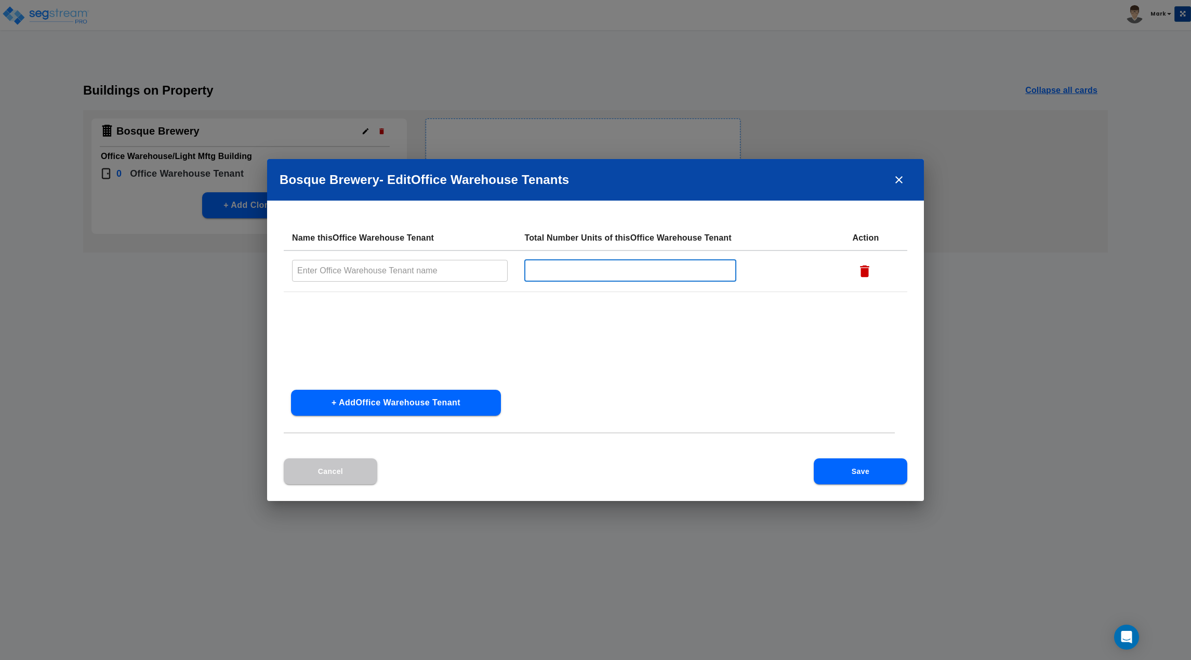
click at [567, 275] on input "text" at bounding box center [629, 270] width 211 height 22
click at [323, 470] on button "Cancel" at bounding box center [331, 471] width 94 height 26
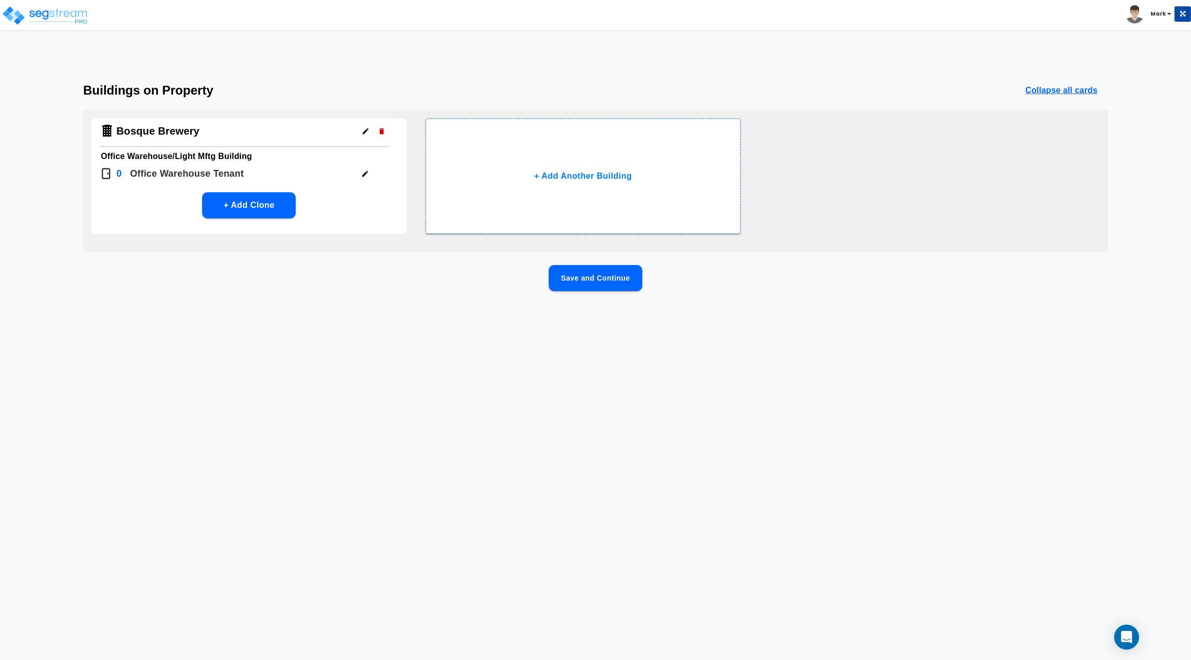
click at [361, 133] on button "button" at bounding box center [366, 131] width 16 height 16
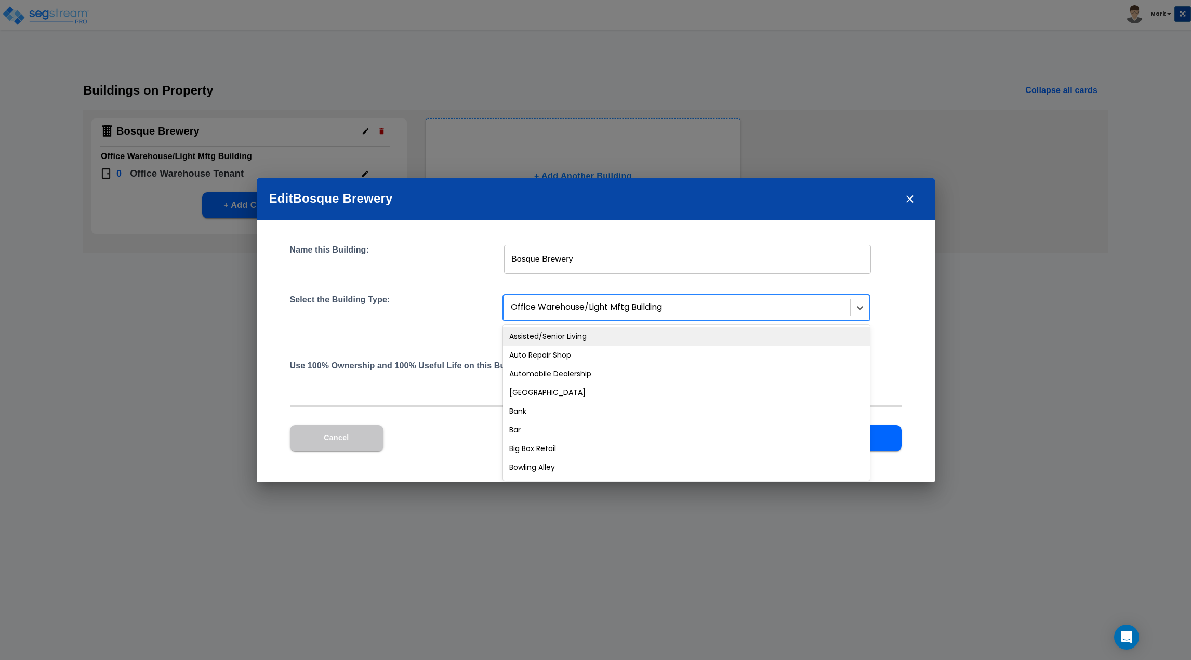
click at [586, 311] on div at bounding box center [678, 307] width 334 height 14
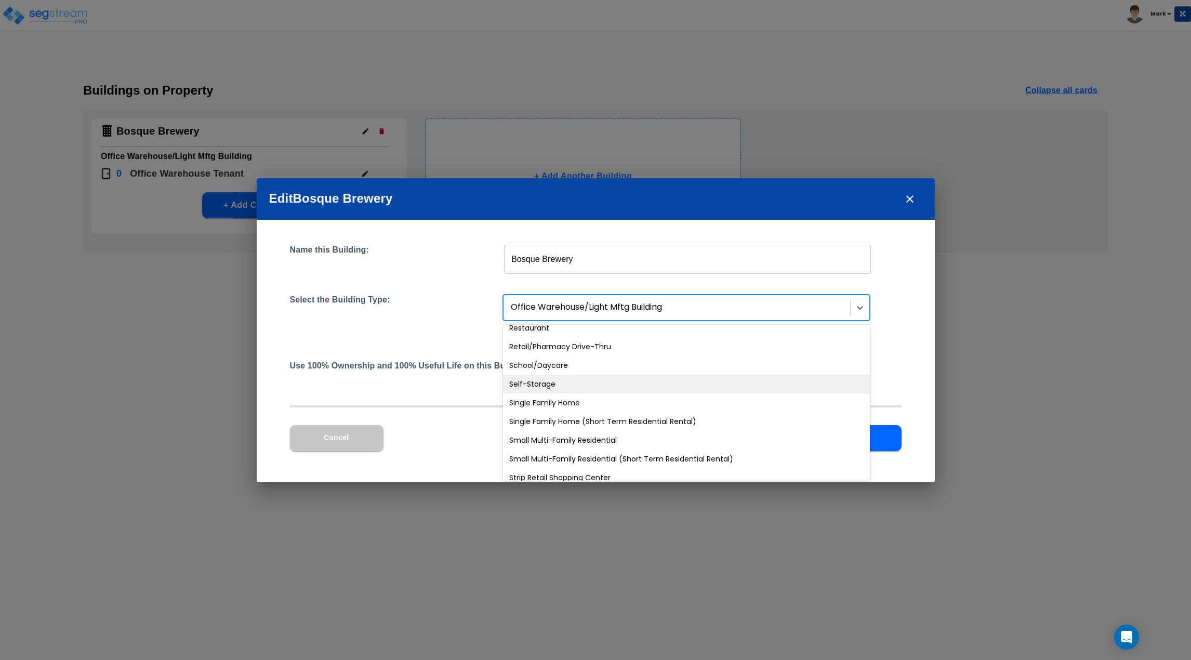
scroll to position [883, 0]
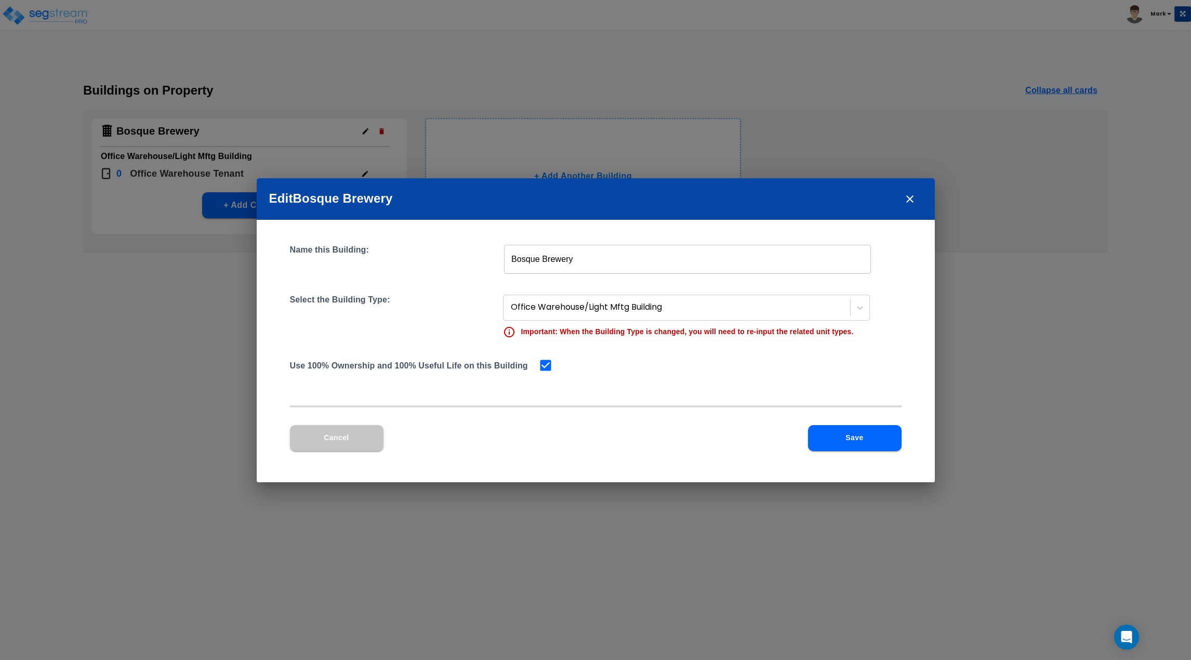
click at [642, 370] on div "Use 100% Ownership and 100% Useful Life on this Building" at bounding box center [596, 365] width 612 height 15
click at [870, 445] on button "Save" at bounding box center [855, 438] width 94 height 26
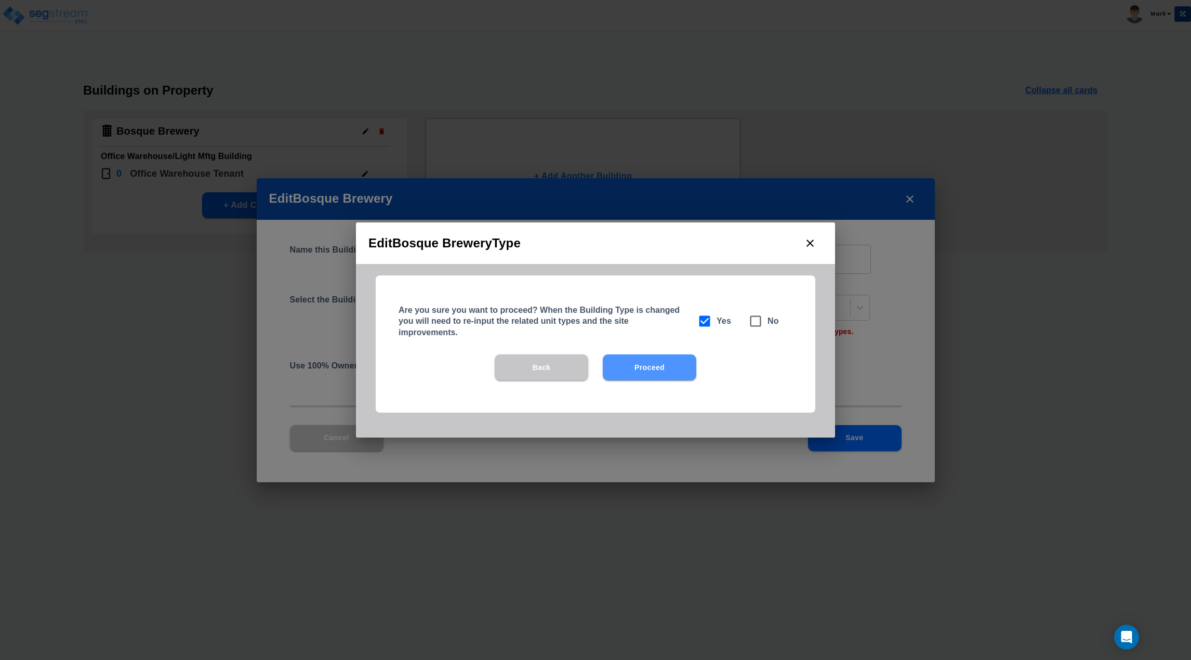
click at [657, 373] on button "Proceed" at bounding box center [650, 367] width 94 height 26
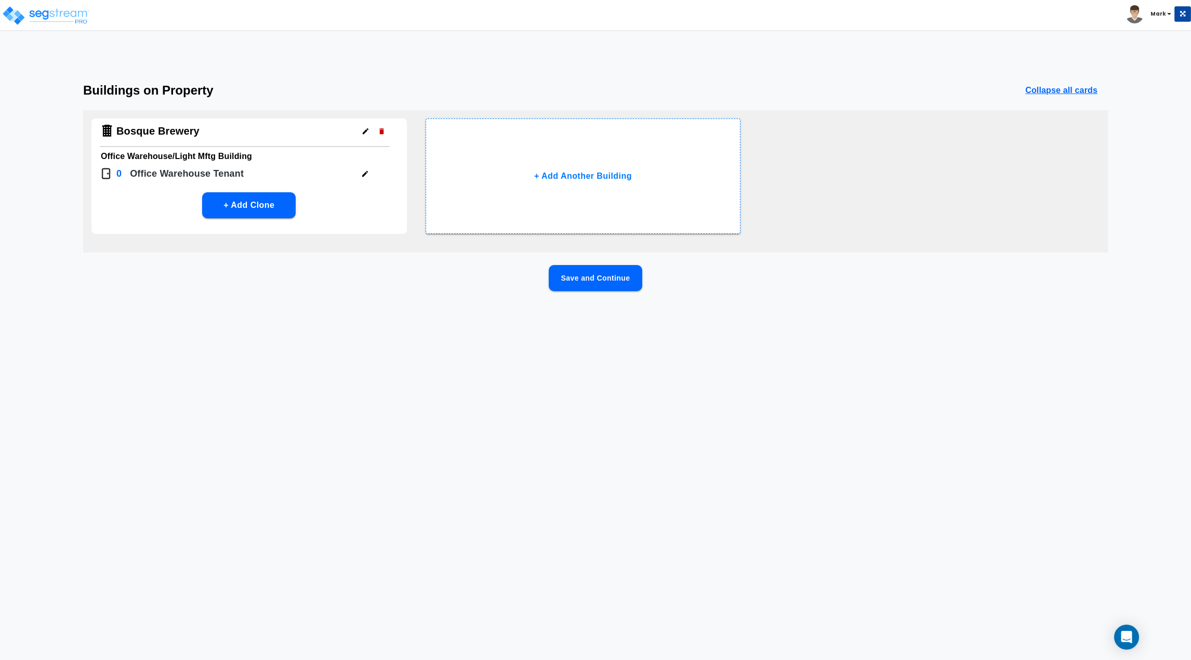
click at [369, 173] on button "button" at bounding box center [365, 174] width 16 height 16
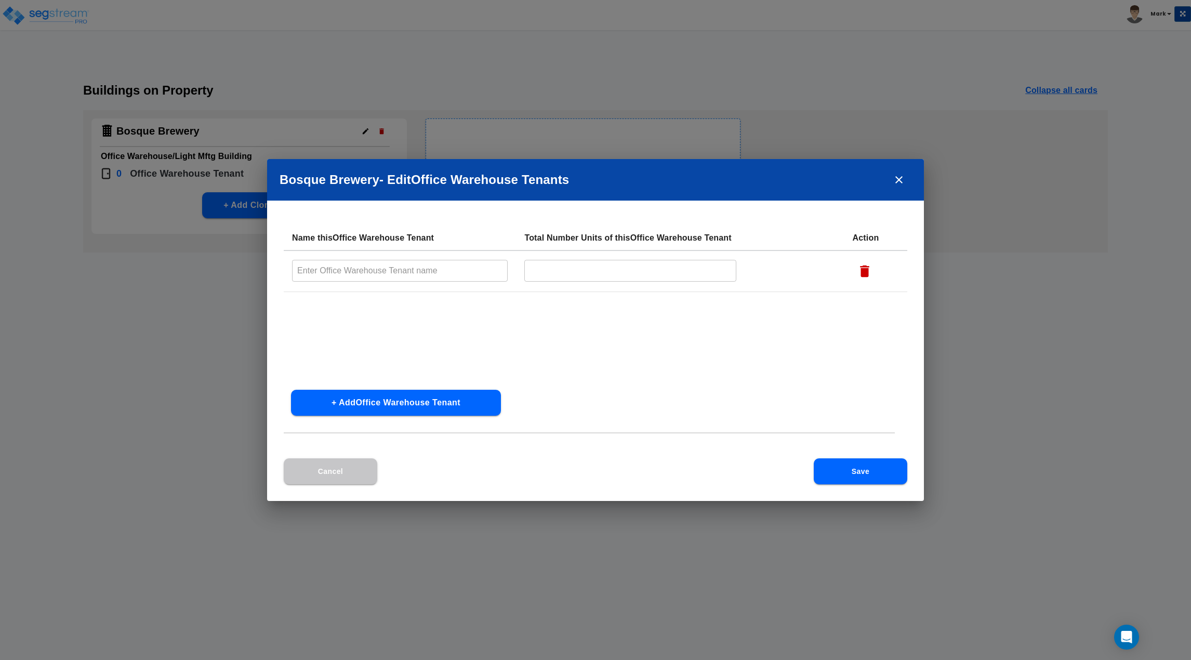
click at [382, 259] on td "​" at bounding box center [400, 271] width 232 height 42
click at [411, 273] on input "text" at bounding box center [400, 270] width 216 height 22
type input "Bosque Brewery"
type input "1"
click at [407, 346] on div "Name this Office Warehouse Tenant Total Number Units of this Office Warehouse T…" at bounding box center [596, 304] width 624 height 156
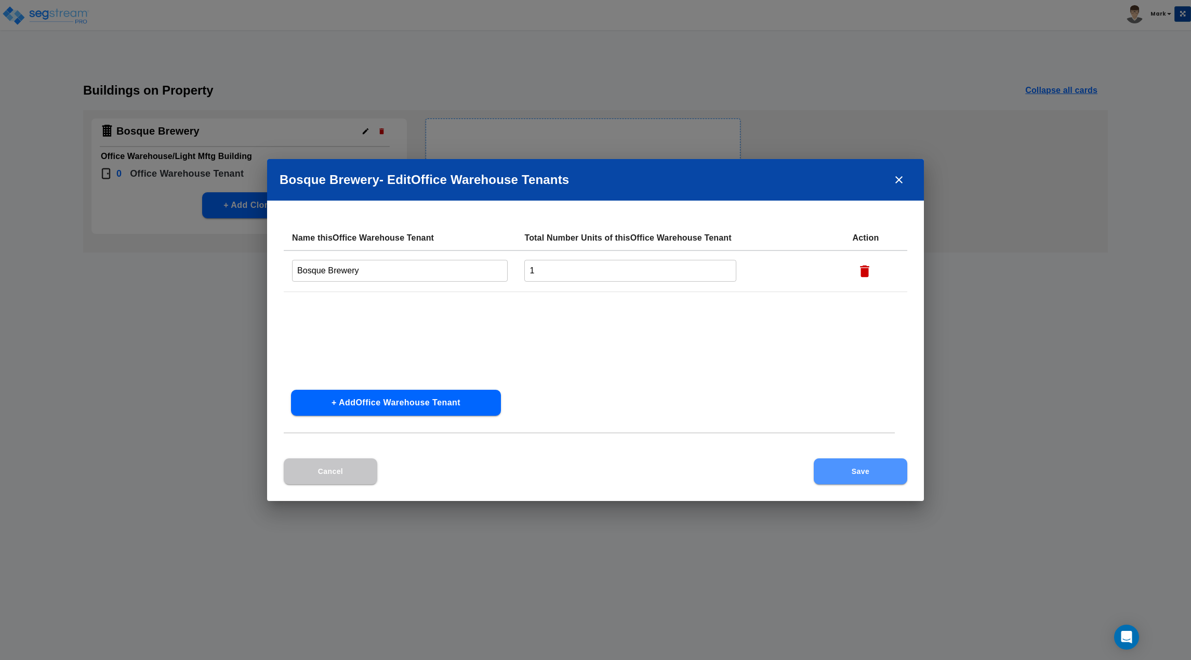
click at [863, 478] on button "Save" at bounding box center [861, 471] width 94 height 26
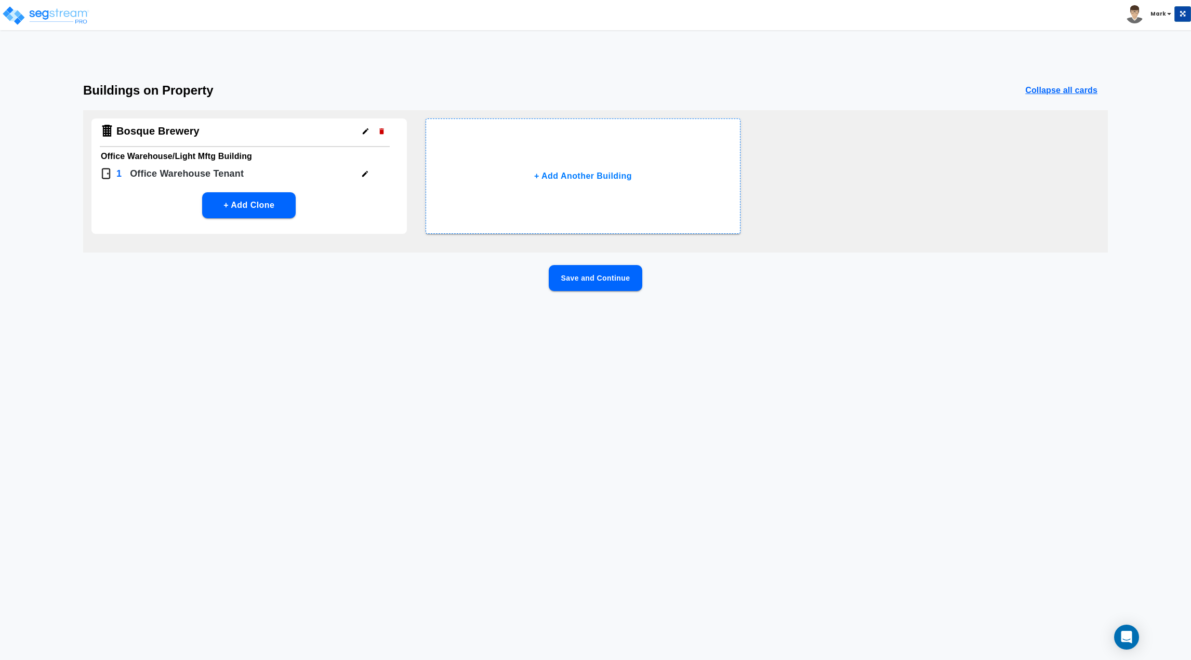
click at [642, 337] on html "Toggle navigation Mark x" at bounding box center [595, 168] width 1191 height 337
click at [625, 284] on button "Save and Continue" at bounding box center [596, 278] width 94 height 26
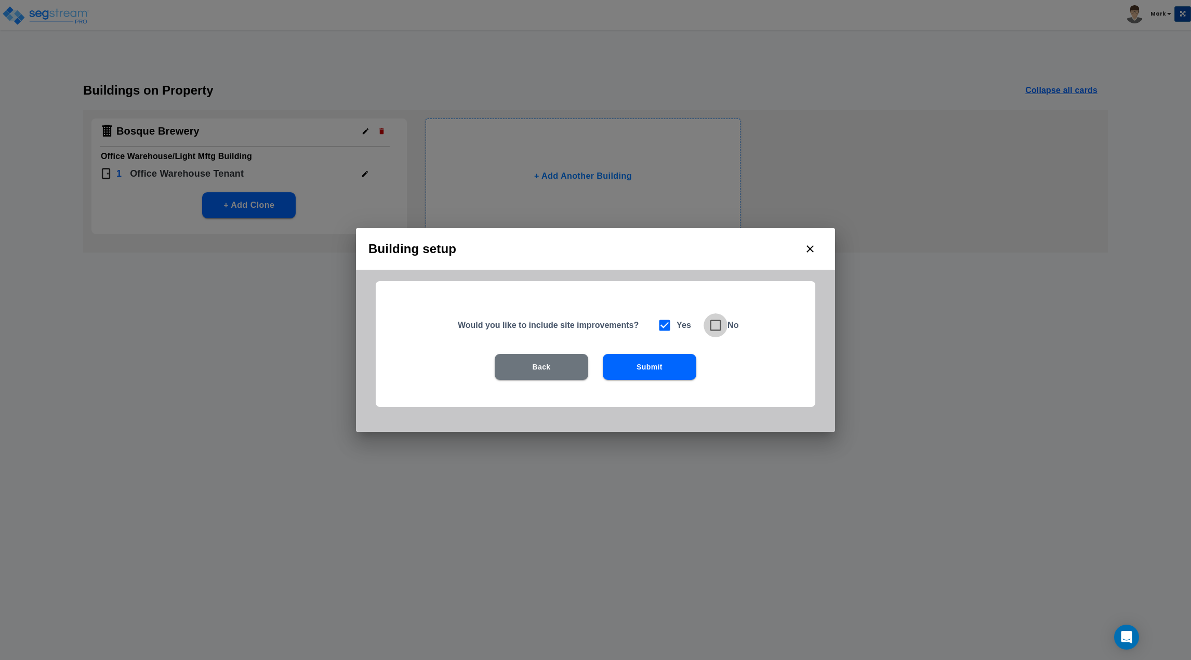
click at [725, 327] on span at bounding box center [716, 325] width 24 height 24
checkbox input "false"
checkbox input "true"
click at [682, 355] on div "Would you like to include site improvements? Yes No Back Submit" at bounding box center [596, 344] width 440 height 126
click at [682, 367] on button "Submit" at bounding box center [650, 367] width 94 height 26
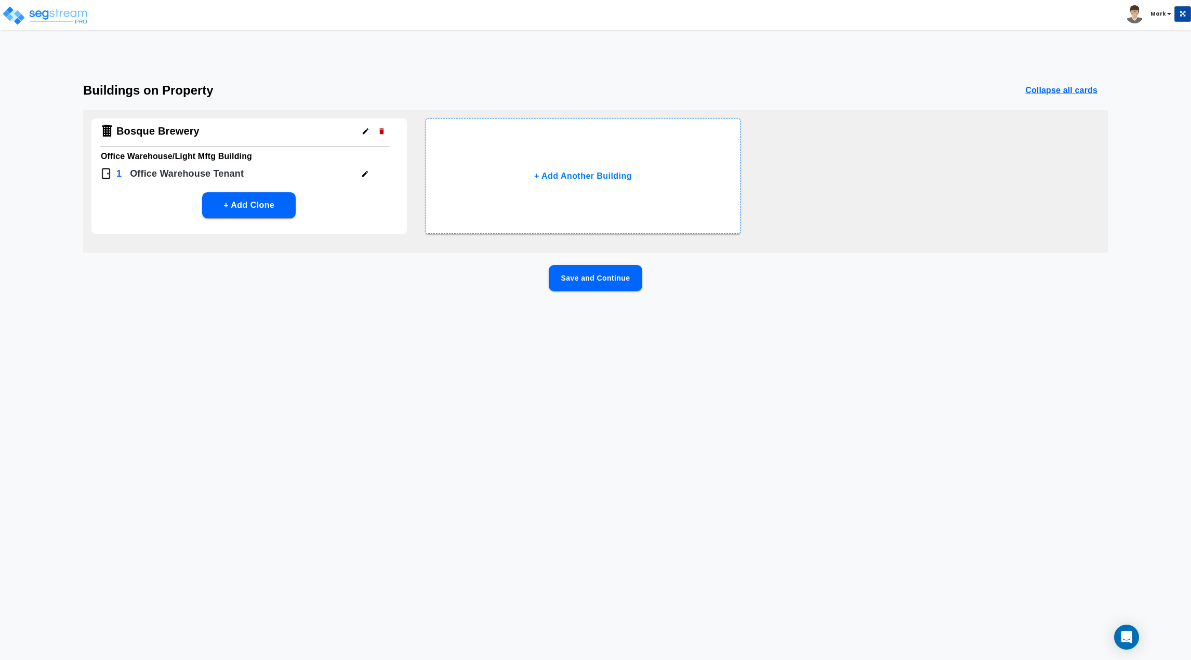
click at [611, 282] on button "Save and Continue" at bounding box center [596, 278] width 94 height 26
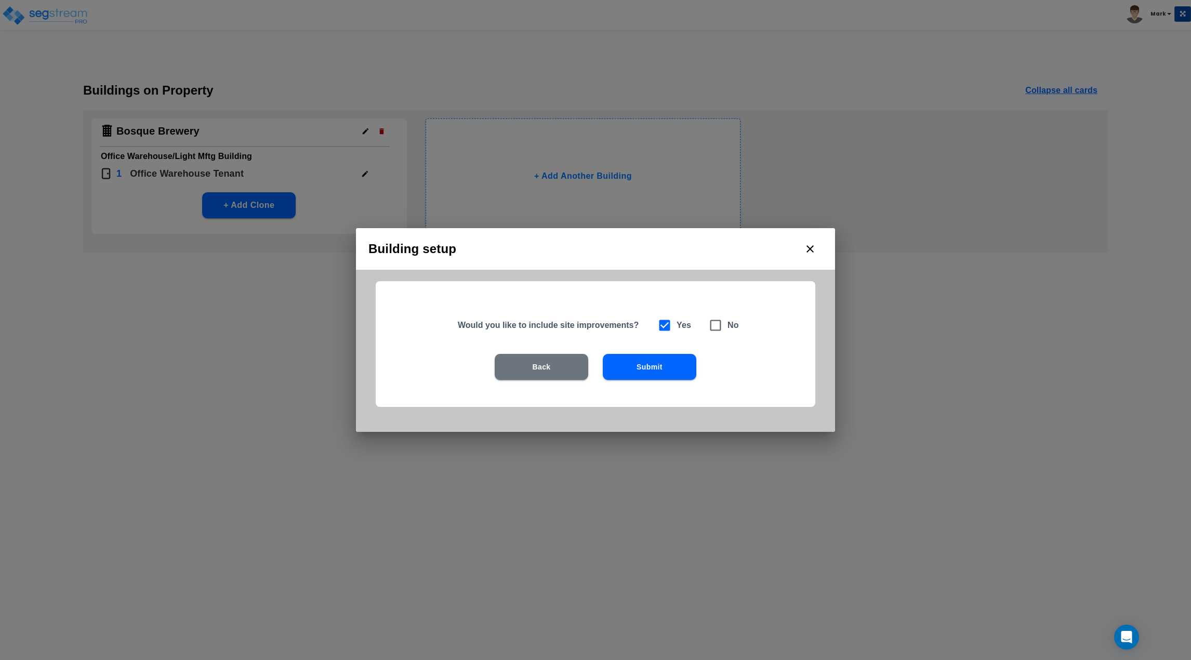
click at [715, 327] on icon at bounding box center [715, 325] width 15 height 15
checkbox input "false"
checkbox input "true"
click at [649, 369] on button "Submit" at bounding box center [650, 367] width 94 height 26
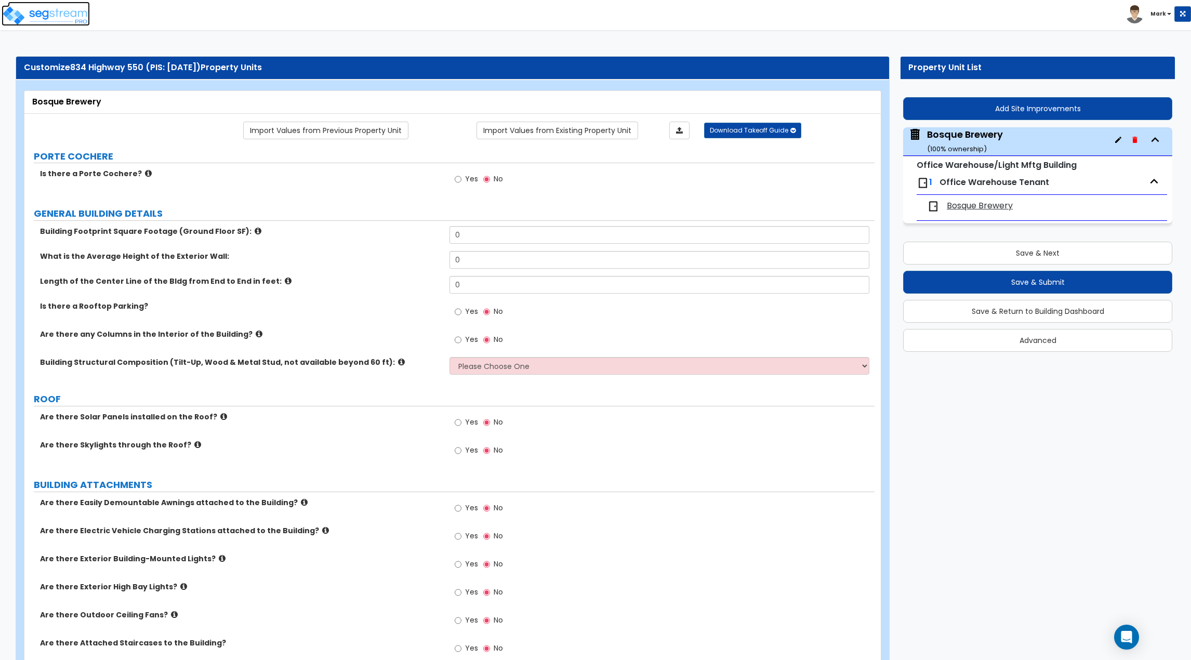
click at [75, 17] on img at bounding box center [46, 15] width 88 height 21
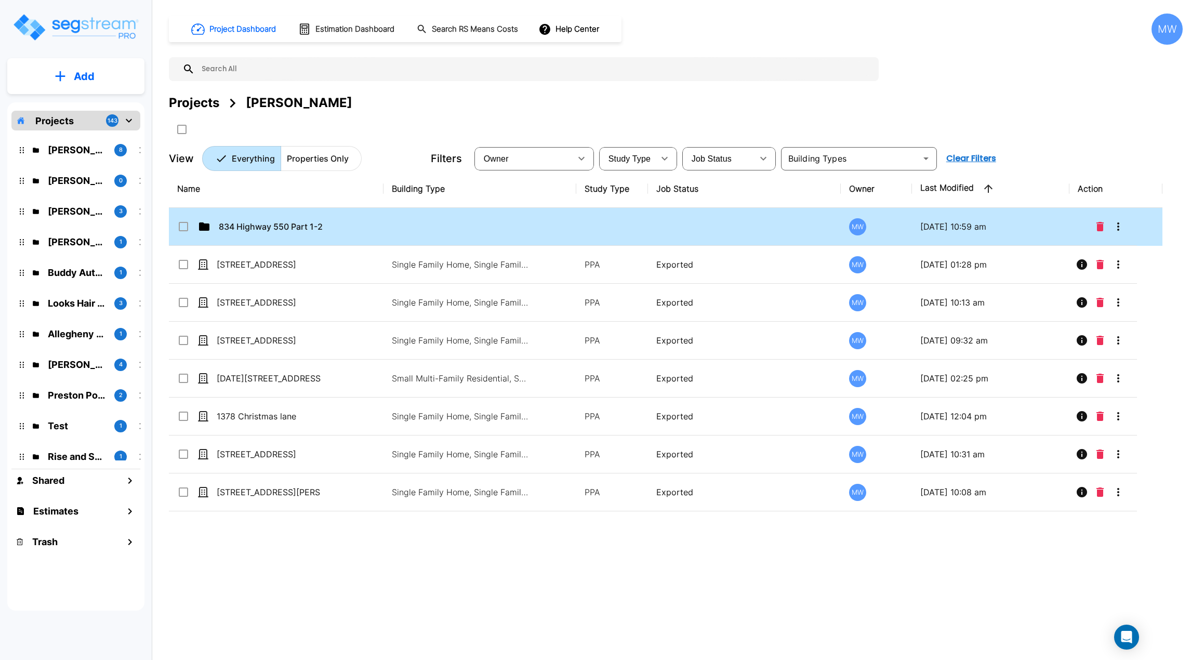
click at [340, 233] on td "834 Highway 550 Part 1-2" at bounding box center [276, 227] width 215 height 38
